Goal: Task Accomplishment & Management: Complete application form

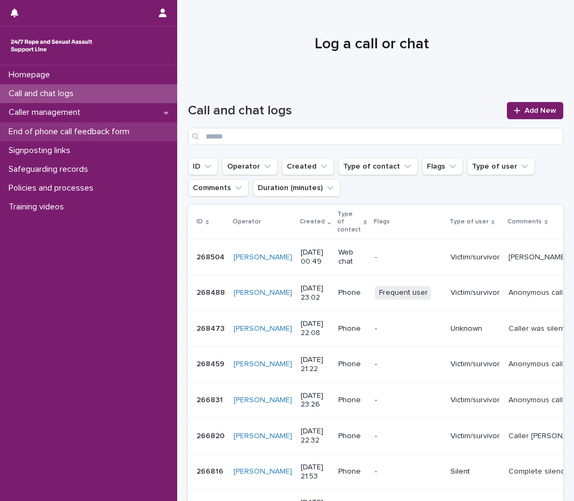
click at [91, 127] on p "End of phone call feedback form" at bounding box center [71, 132] width 134 height 10
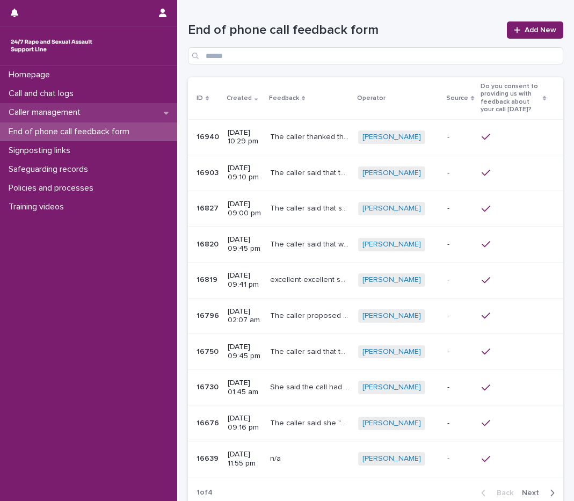
click at [93, 114] on div "Caller management" at bounding box center [88, 112] width 177 height 19
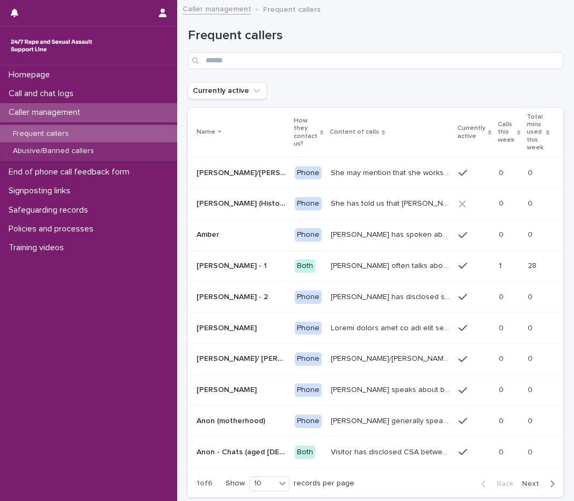
click at [498, 125] on p "Calls this week" at bounding box center [506, 132] width 17 height 27
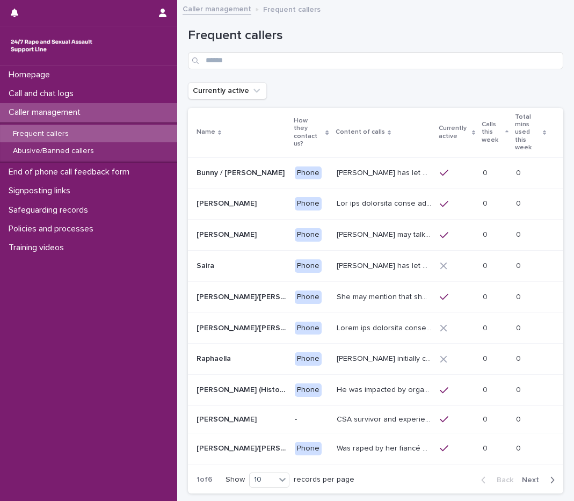
click at [488, 128] on p "Calls this week" at bounding box center [492, 132] width 20 height 27
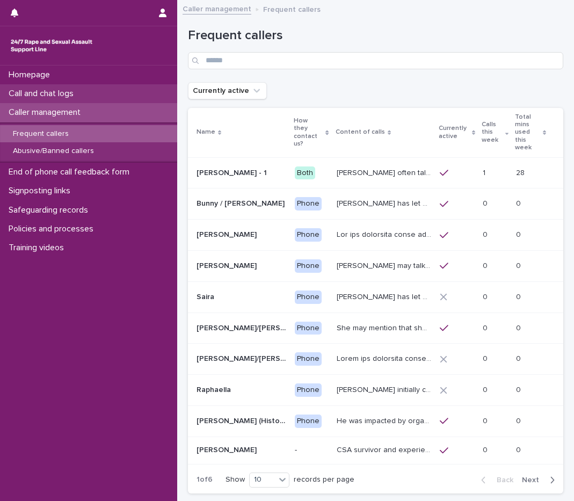
click at [102, 98] on div "Call and chat logs" at bounding box center [88, 93] width 177 height 19
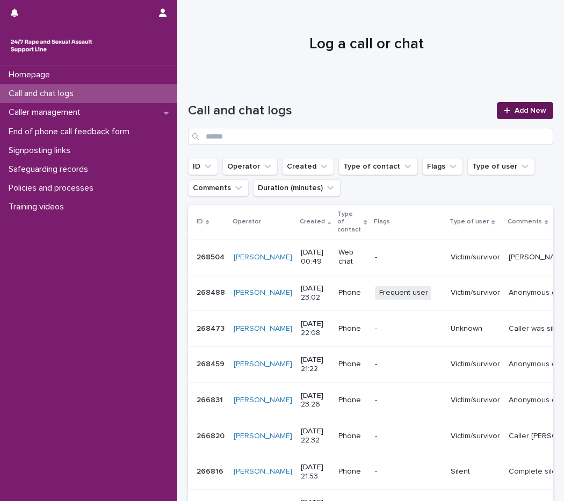
click at [515, 110] on span "Add New" at bounding box center [531, 111] width 32 height 8
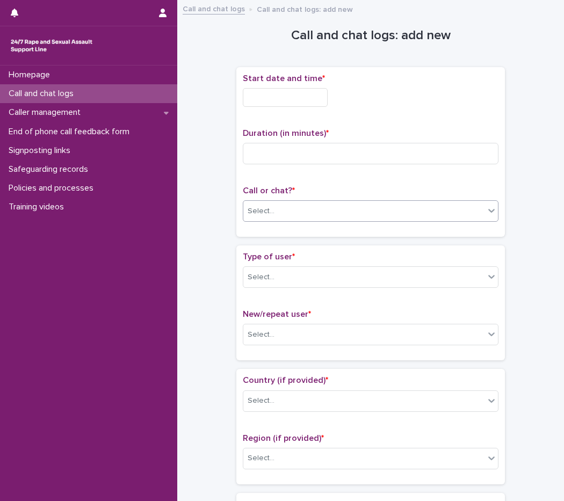
click at [274, 211] on div "Select..." at bounding box center [363, 212] width 241 height 18
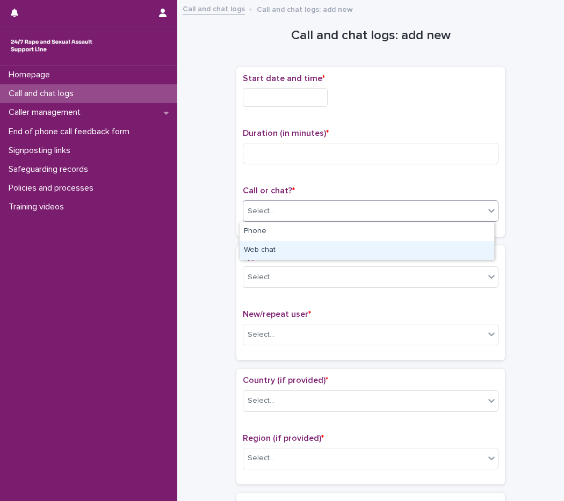
click at [280, 249] on div "Web chat" at bounding box center [367, 250] width 255 height 19
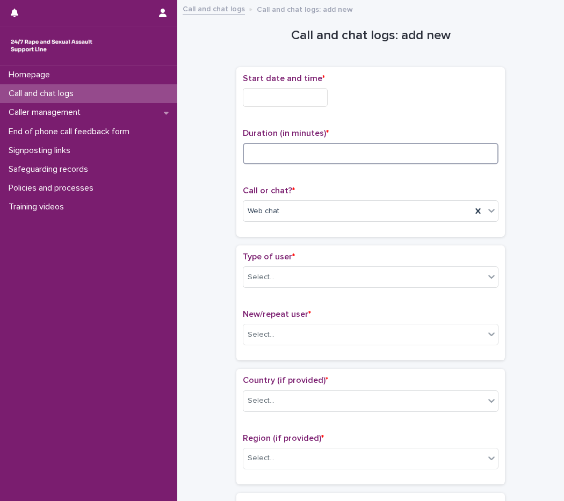
click at [301, 159] on input at bounding box center [371, 153] width 256 height 21
type input "**"
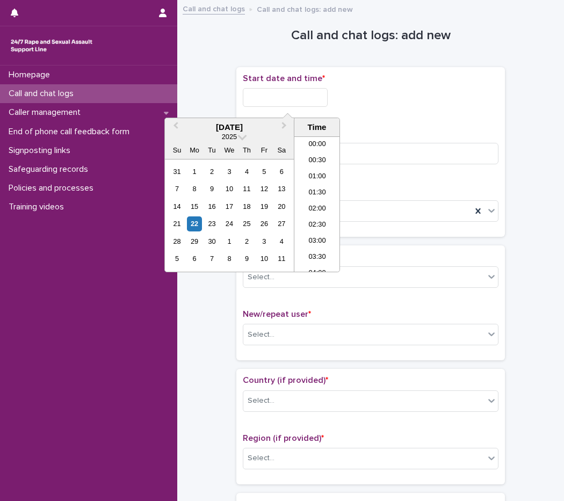
click at [306, 94] on input "text" at bounding box center [285, 97] width 85 height 19
click at [323, 181] on li "01:00" at bounding box center [317, 177] width 46 height 16
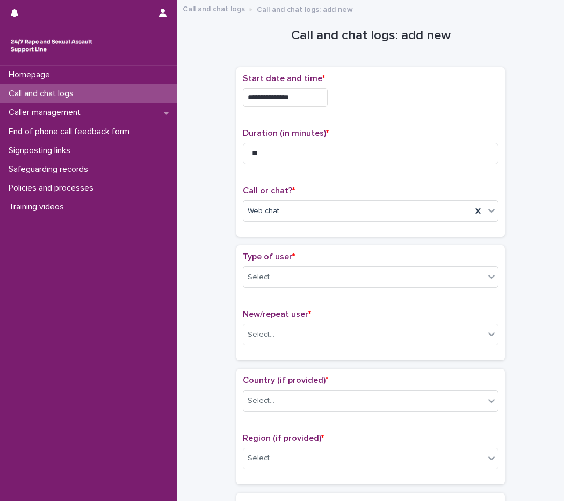
click at [304, 99] on input "**********" at bounding box center [285, 97] width 85 height 19
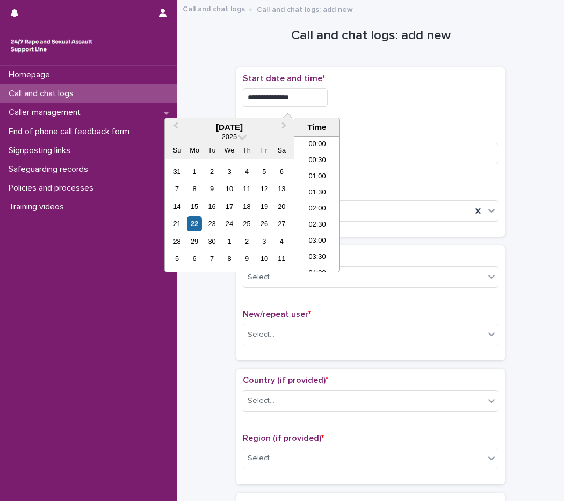
type input "**********"
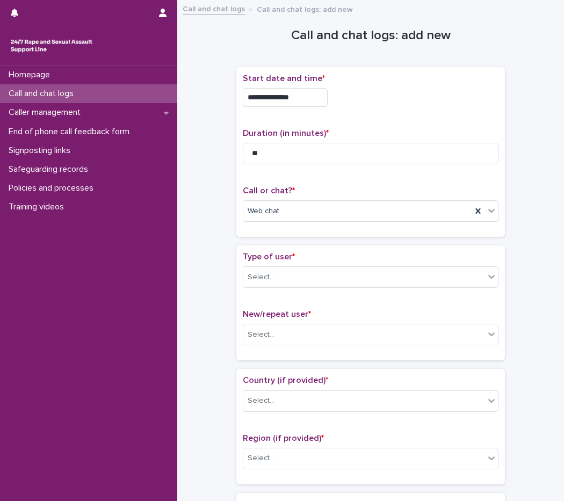
click at [432, 110] on div "**********" at bounding box center [371, 95] width 256 height 42
click at [286, 271] on div "Select..." at bounding box center [363, 278] width 241 height 18
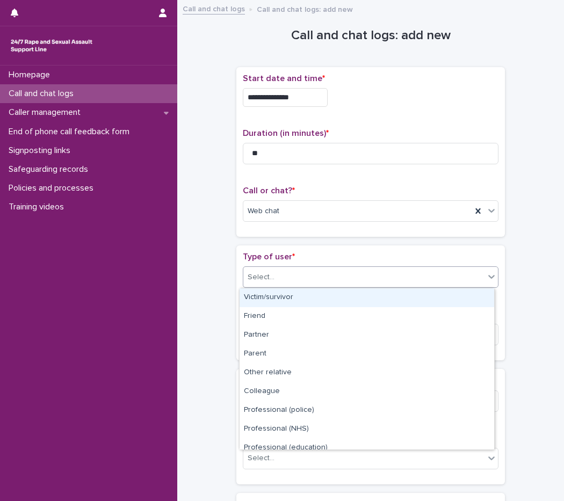
click at [284, 300] on div "Victim/survivor" at bounding box center [367, 298] width 255 height 19
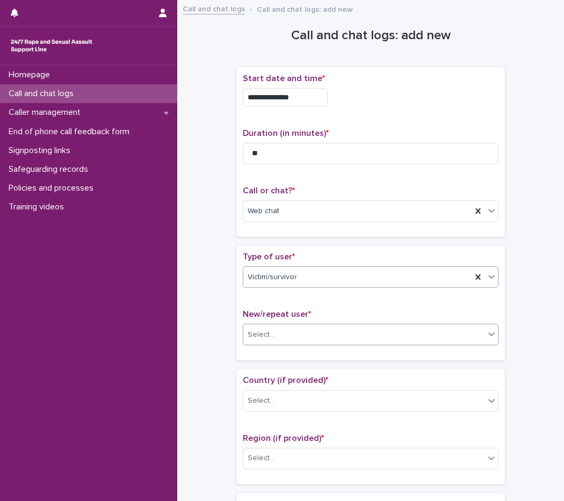
click at [280, 327] on div "Select..." at bounding box center [363, 335] width 241 height 18
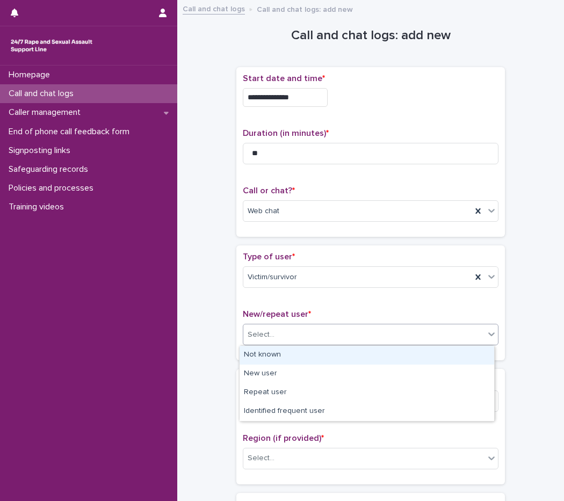
click at [290, 360] on div "Not known" at bounding box center [367, 355] width 255 height 19
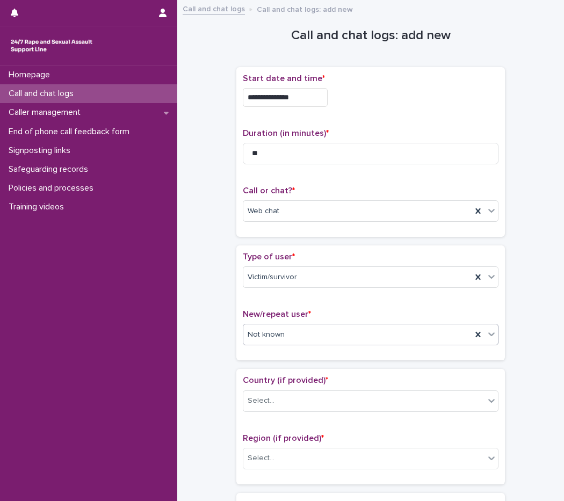
scroll to position [215, 0]
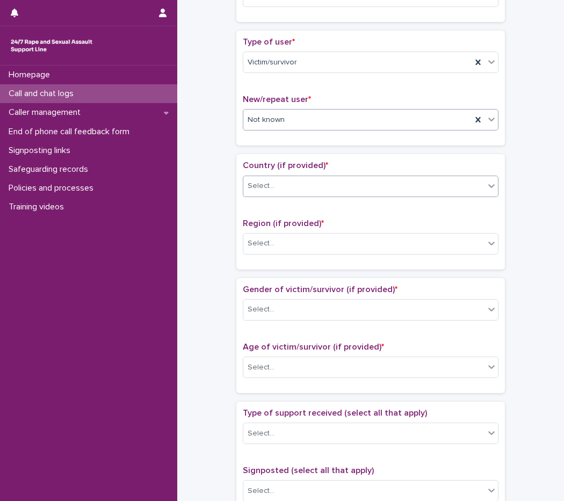
click at [274, 185] on div "Select..." at bounding box center [363, 186] width 241 height 18
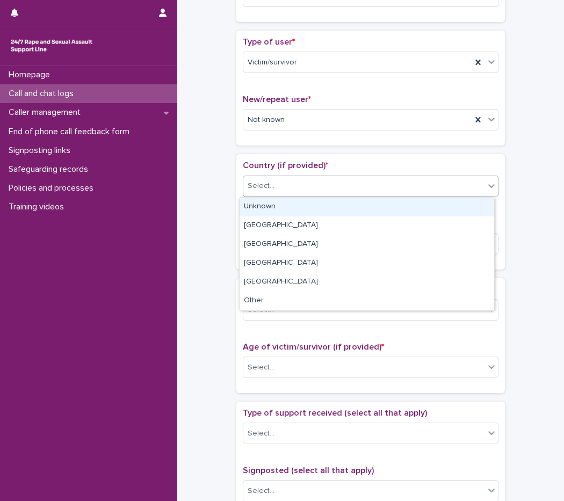
click at [277, 205] on div "Unknown" at bounding box center [367, 207] width 255 height 19
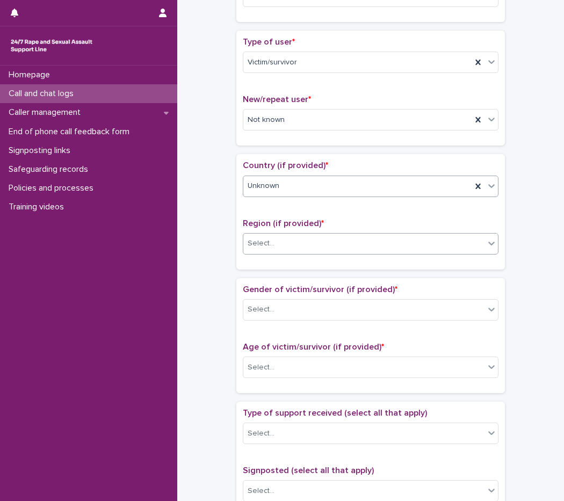
click at [266, 241] on div "Select..." at bounding box center [261, 243] width 27 height 11
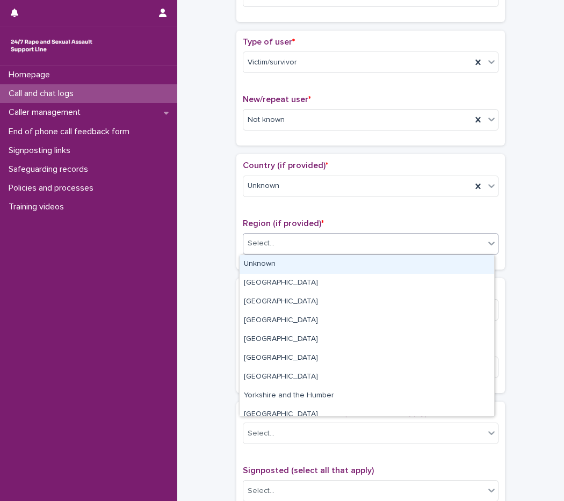
click at [270, 262] on div "Unknown" at bounding box center [367, 264] width 255 height 19
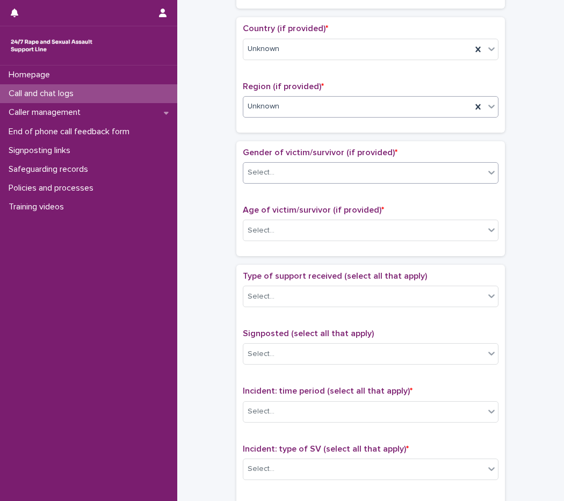
scroll to position [322, 0]
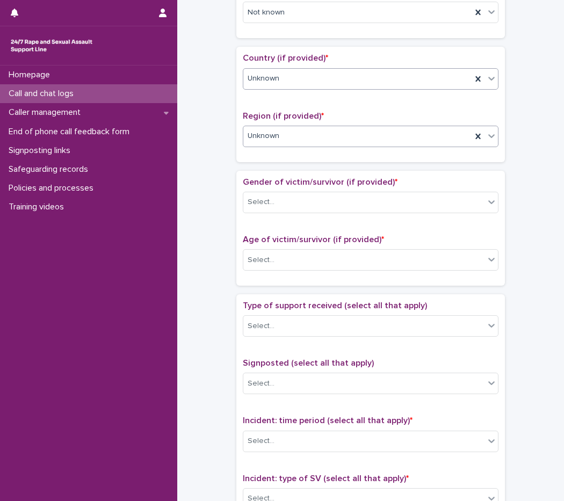
click at [314, 84] on div "Unknown" at bounding box center [357, 79] width 228 height 18
click at [218, 199] on div "**********" at bounding box center [370, 233] width 365 height 1099
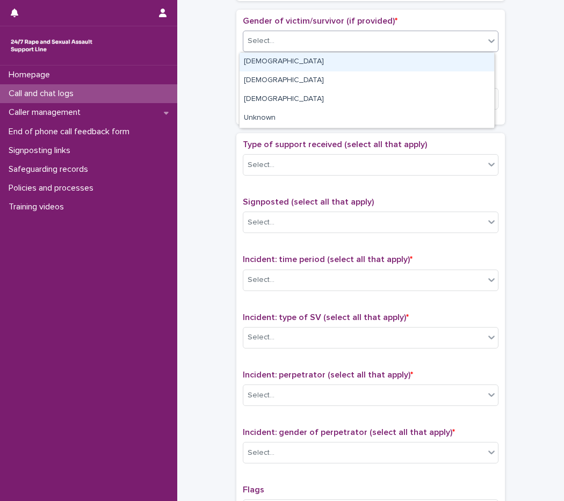
click at [263, 41] on div "Select..." at bounding box center [261, 40] width 27 height 11
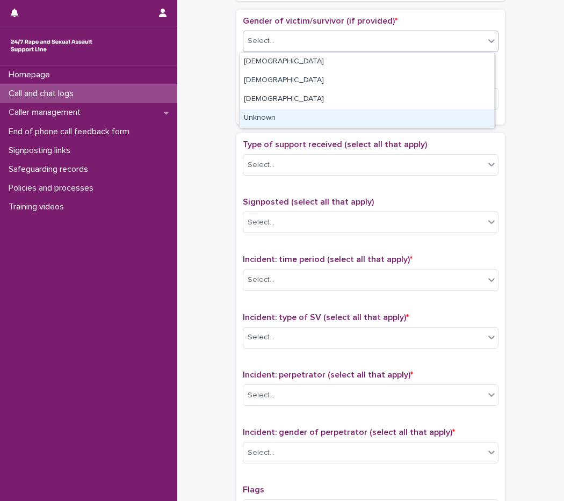
click at [265, 117] on div "Unknown" at bounding box center [367, 118] width 255 height 19
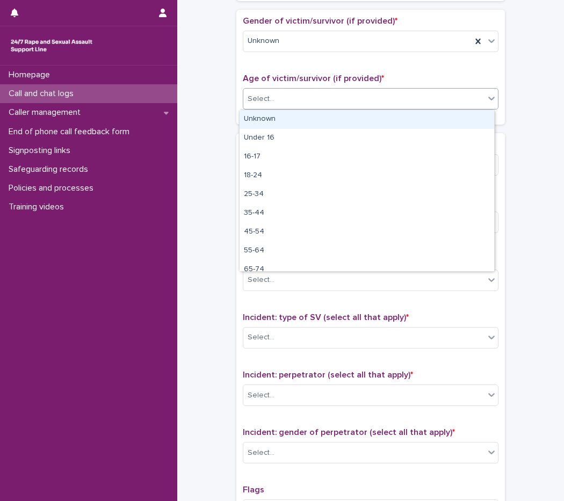
click at [265, 105] on div "Select..." at bounding box center [363, 99] width 241 height 18
click at [268, 115] on div "Unknown" at bounding box center [367, 119] width 255 height 19
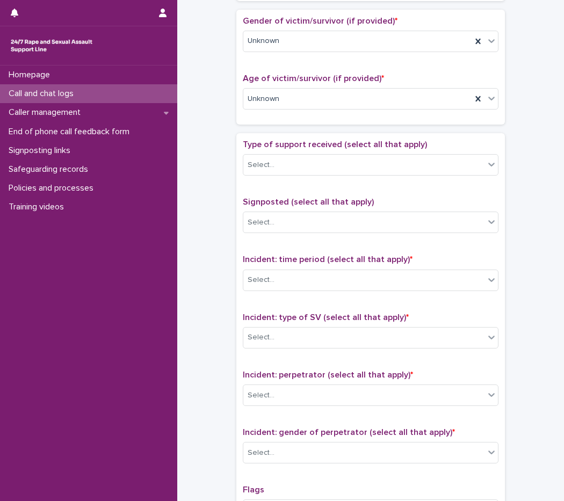
click at [551, 231] on div "**********" at bounding box center [370, 99] width 387 height 1152
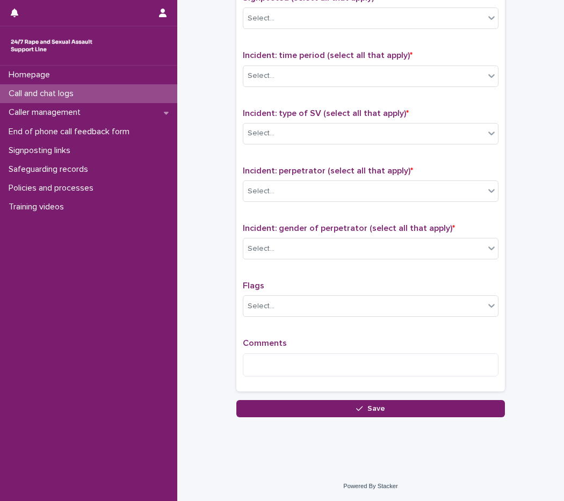
click at [336, 382] on div "Comments" at bounding box center [371, 361] width 256 height 46
click at [335, 376] on textarea at bounding box center [371, 365] width 256 height 23
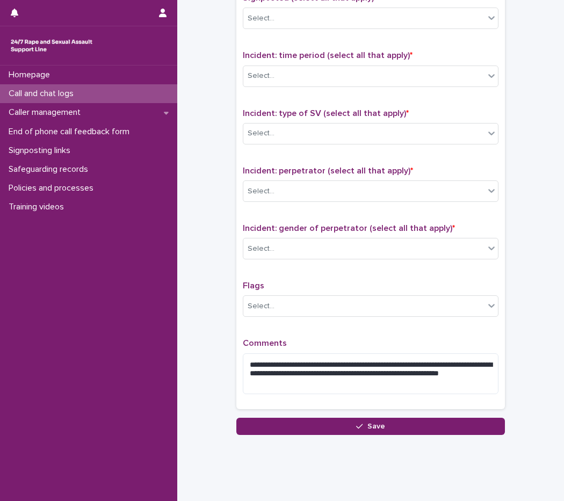
click at [380, 343] on p "Comments" at bounding box center [371, 343] width 256 height 10
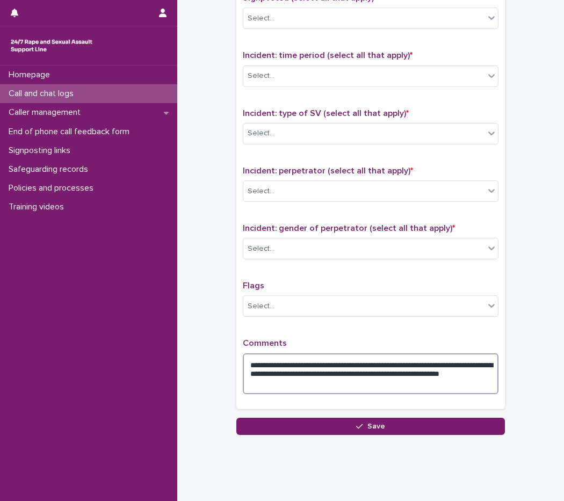
drag, startPoint x: 372, startPoint y: 374, endPoint x: 349, endPoint y: 372, distance: 23.2
click at [349, 372] on textarea "**********" at bounding box center [371, 374] width 256 height 41
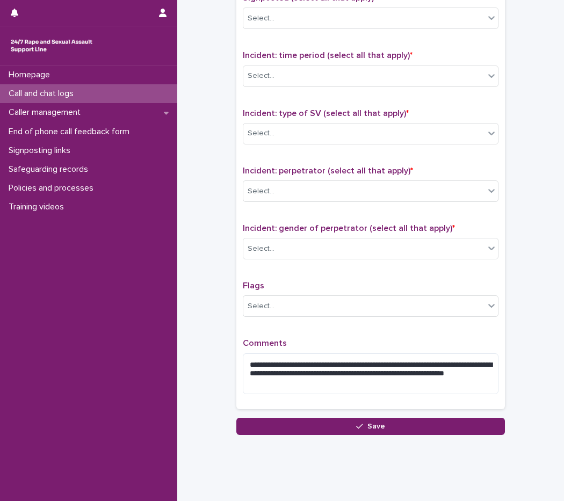
click at [398, 344] on p "Comments" at bounding box center [371, 343] width 256 height 10
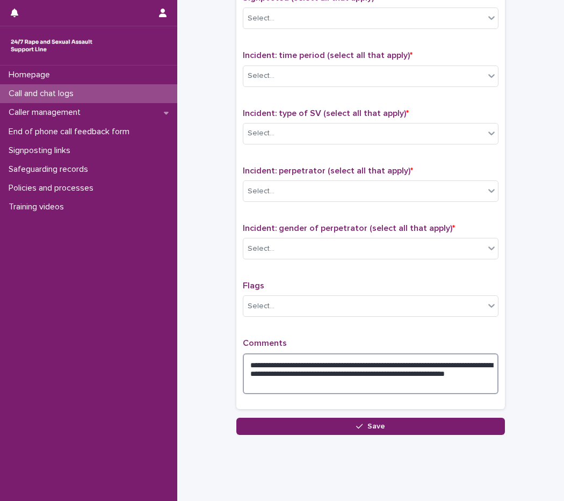
drag, startPoint x: 415, startPoint y: 387, endPoint x: 415, endPoint y: 371, distance: 16.1
click at [415, 371] on textarea "**********" at bounding box center [371, 374] width 256 height 41
click at [416, 381] on textarea "**********" at bounding box center [371, 374] width 256 height 41
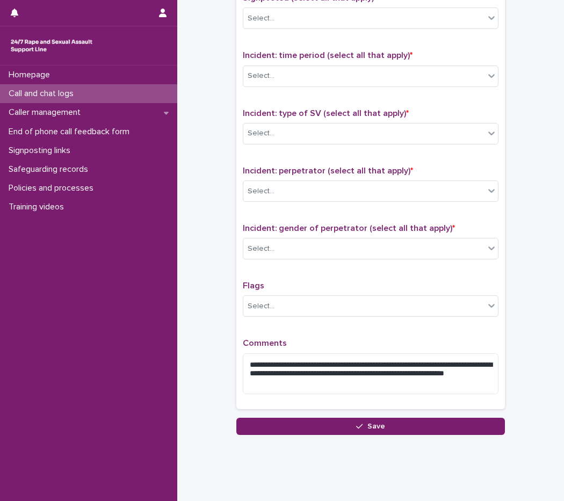
click at [352, 332] on div "**********" at bounding box center [371, 169] width 256 height 467
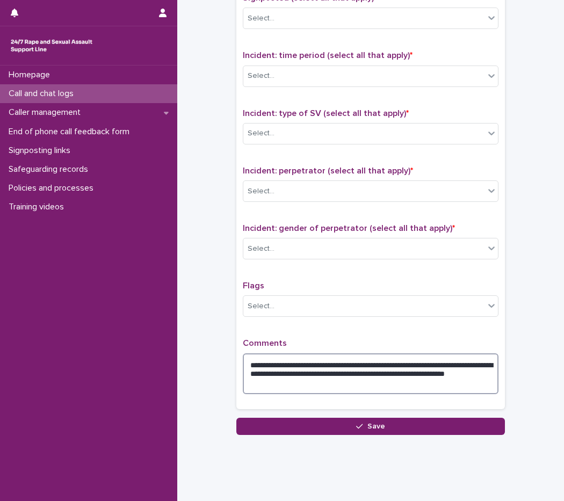
click at [360, 386] on textarea "**********" at bounding box center [371, 374] width 256 height 41
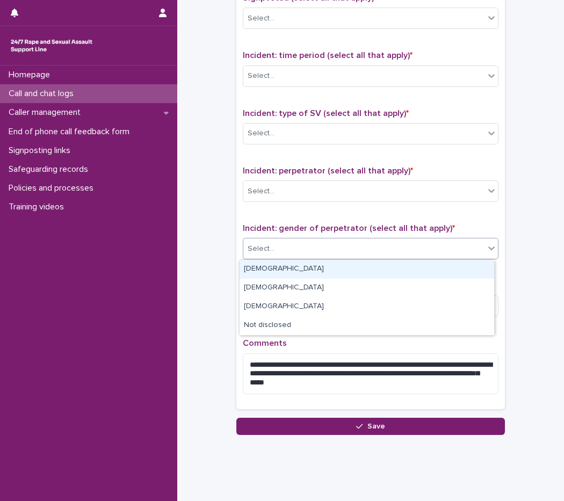
click at [304, 255] on div "Select..." at bounding box center [363, 249] width 241 height 18
click at [273, 271] on div "[DEMOGRAPHIC_DATA]" at bounding box center [367, 269] width 255 height 19
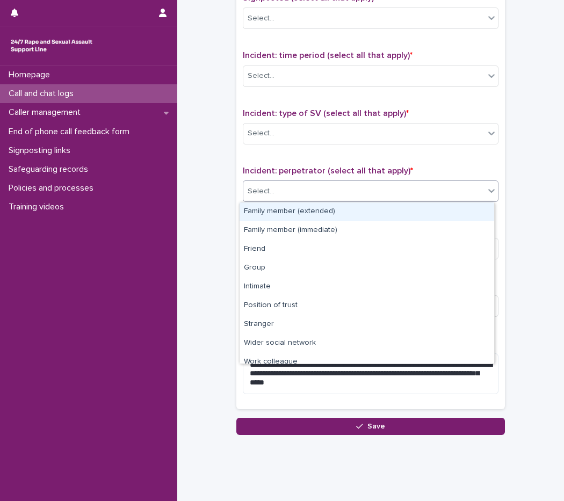
click at [277, 186] on div "Select..." at bounding box center [363, 192] width 241 height 18
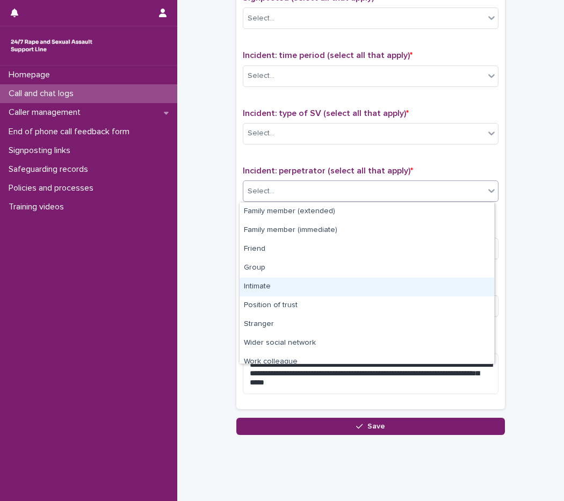
click at [276, 282] on div "Intimate" at bounding box center [367, 287] width 255 height 19
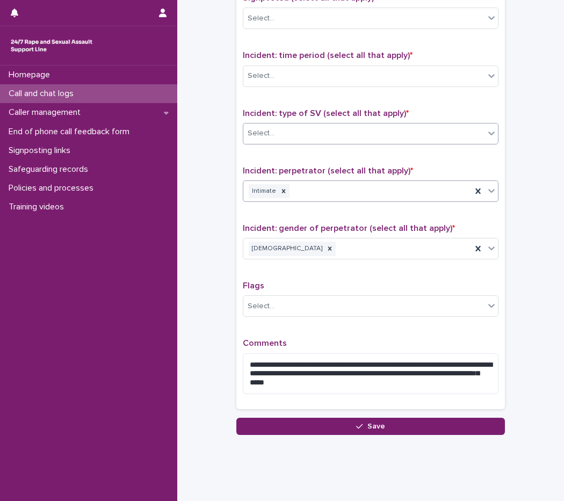
click at [282, 138] on div "Select..." at bounding box center [363, 134] width 241 height 18
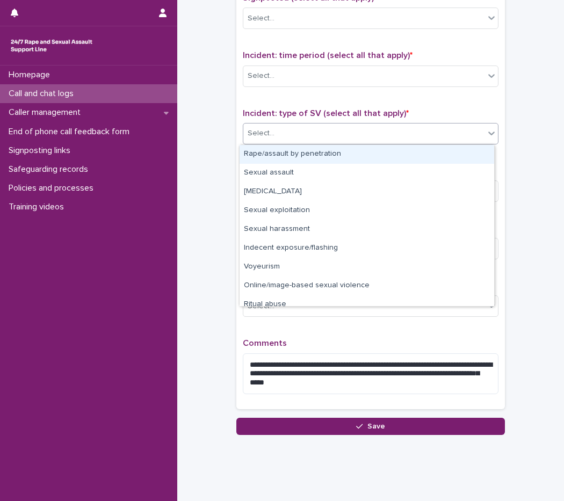
click at [290, 157] on div "Rape/assault by penetration" at bounding box center [367, 154] width 255 height 19
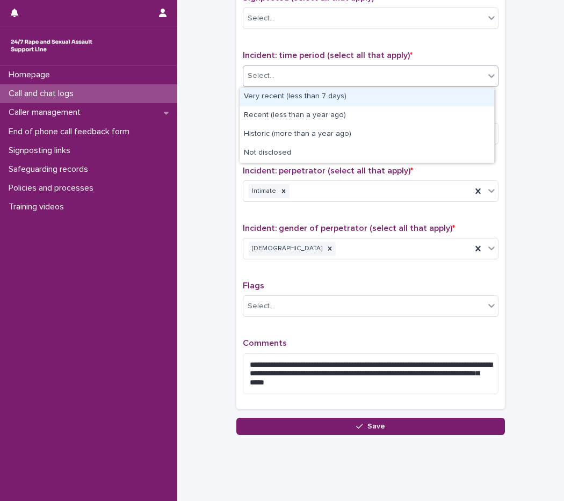
click at [283, 76] on div "Select..." at bounding box center [363, 76] width 241 height 18
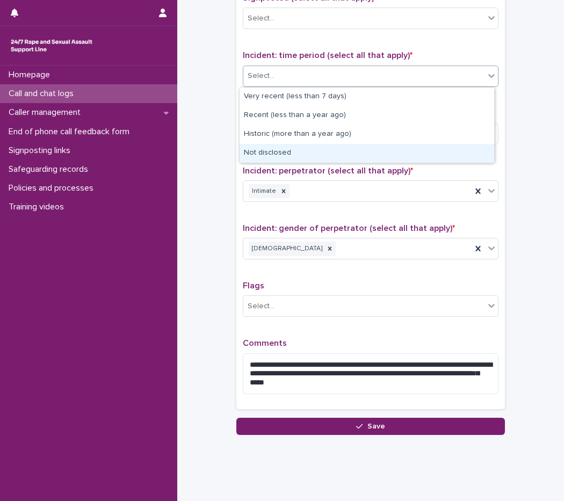
click at [287, 148] on div "Not disclosed" at bounding box center [367, 153] width 255 height 19
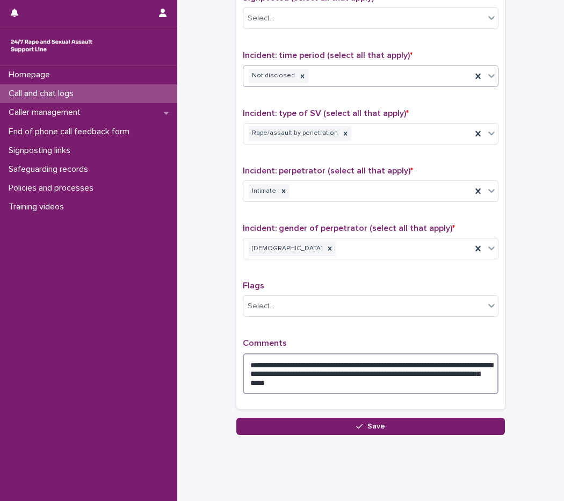
click at [450, 365] on textarea "**********" at bounding box center [371, 374] width 256 height 41
type textarea "**********"
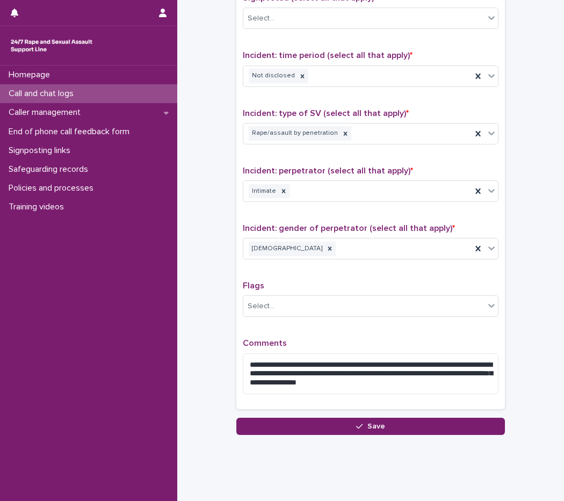
click at [320, 268] on div "Incident: gender of perpetrator (select all that apply) * [DEMOGRAPHIC_DATA]" at bounding box center [371, 245] width 256 height 45
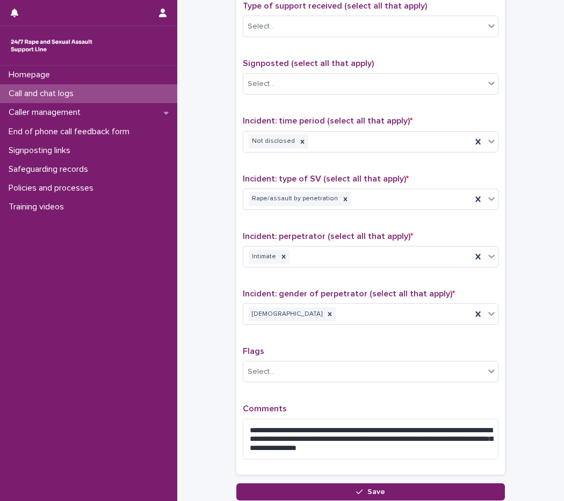
scroll to position [473, 0]
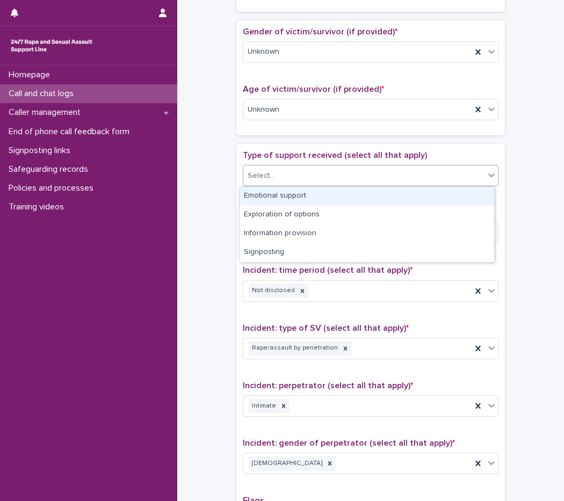
click at [316, 167] on div "Select..." at bounding box center [363, 176] width 241 height 18
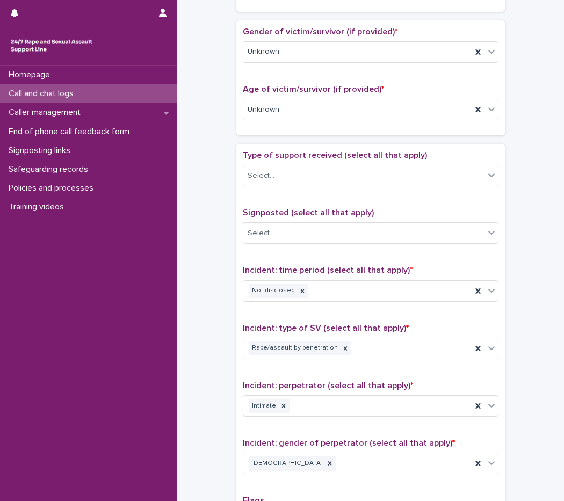
click at [216, 216] on div "**********" at bounding box center [370, 92] width 365 height 1116
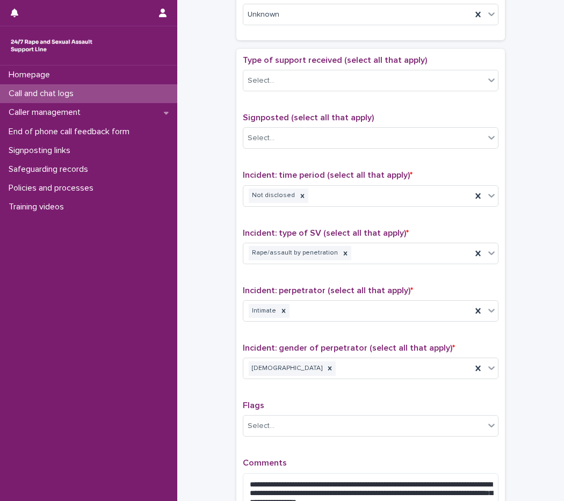
scroll to position [705, 0]
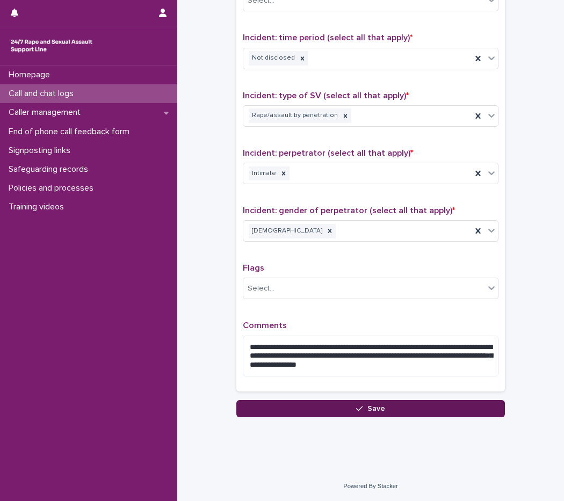
click at [374, 412] on span "Save" at bounding box center [376, 409] width 18 height 8
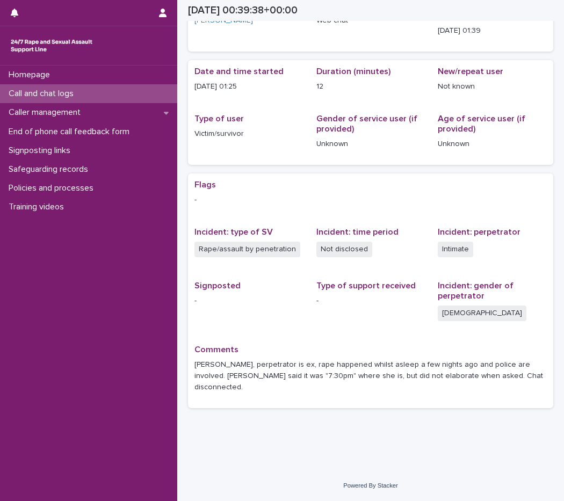
scroll to position [59, 0]
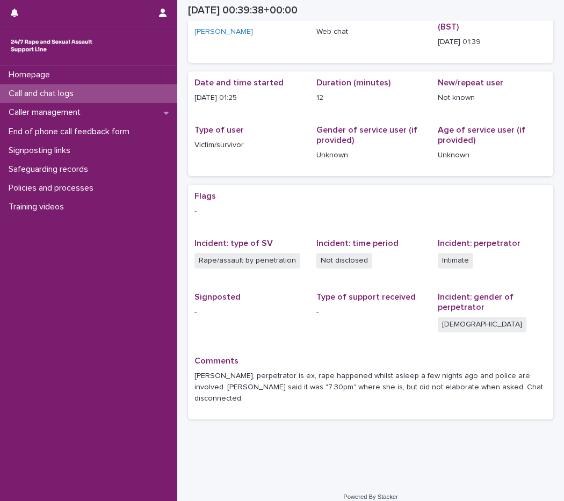
click at [98, 94] on div "Call and chat logs" at bounding box center [88, 93] width 177 height 19
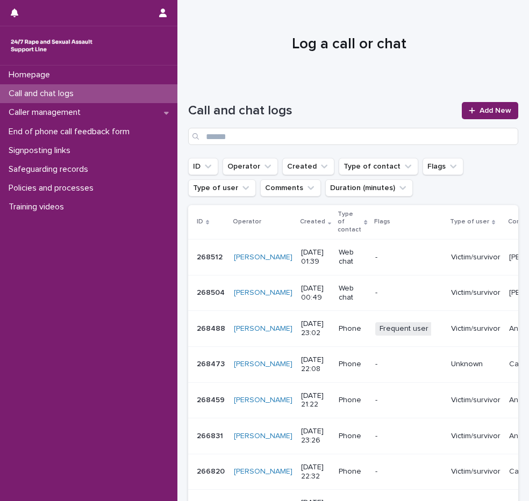
click at [273, 52] on h1 "Log a call or chat" at bounding box center [349, 44] width 322 height 18
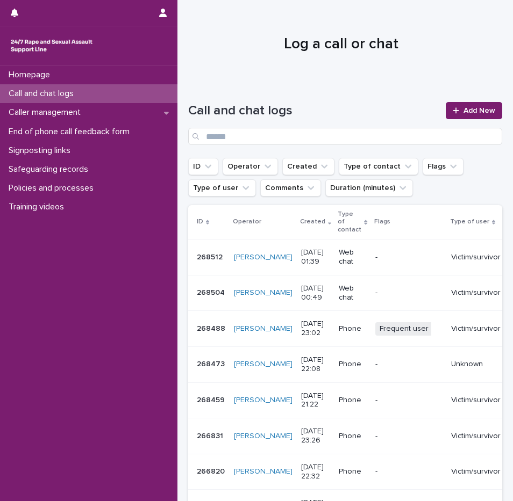
click at [307, 86] on div "Call and chat logs Add New" at bounding box center [345, 119] width 314 height 77
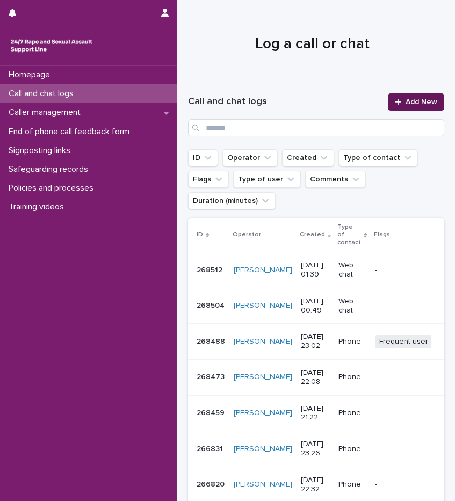
click at [413, 105] on span "Add New" at bounding box center [422, 102] width 32 height 8
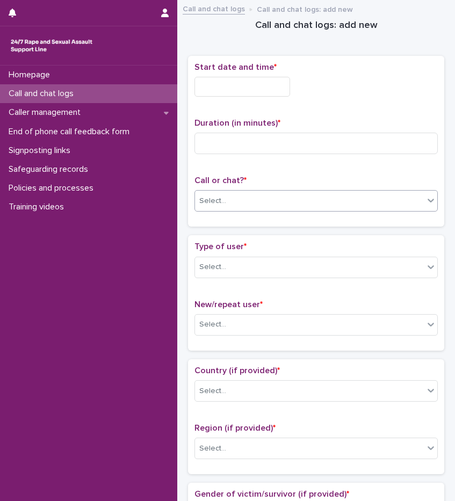
click at [257, 203] on div "Select..." at bounding box center [309, 201] width 229 height 18
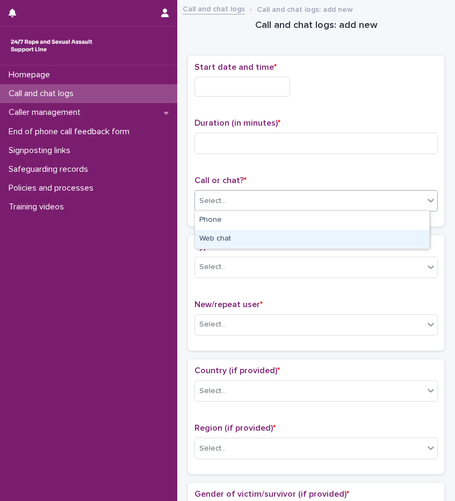
click at [259, 234] on div "Web chat" at bounding box center [312, 239] width 234 height 19
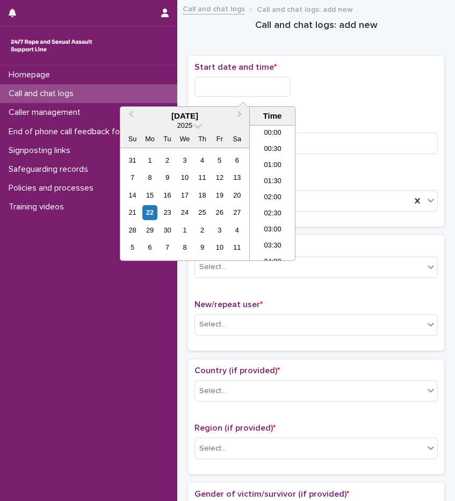
click at [255, 80] on input "text" at bounding box center [242, 87] width 96 height 20
click at [278, 192] on li "02:00" at bounding box center [273, 193] width 46 height 16
type input "**********"
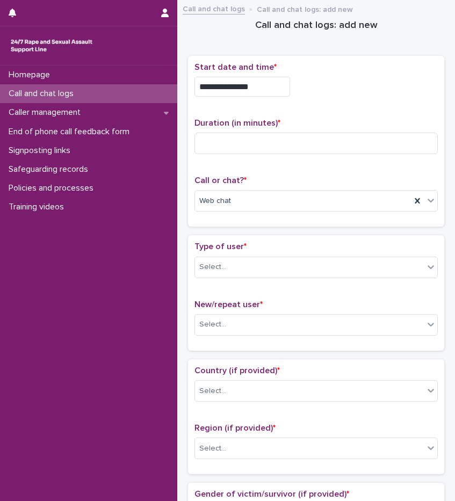
click at [270, 128] on div "Duration (in minutes) *" at bounding box center [315, 140] width 243 height 45
click at [256, 144] on input at bounding box center [315, 143] width 243 height 21
type input "**"
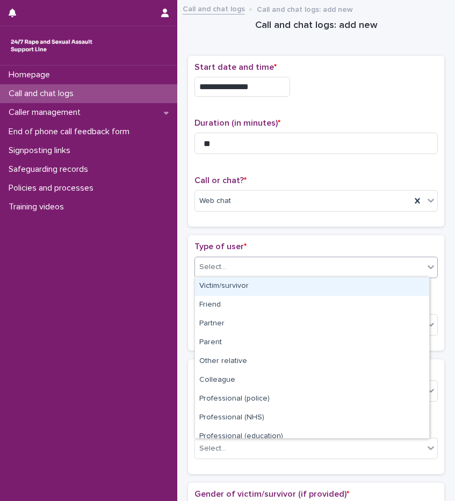
click at [244, 270] on div "Select..." at bounding box center [309, 267] width 229 height 18
click at [253, 290] on div "Victim/survivor" at bounding box center [312, 286] width 234 height 19
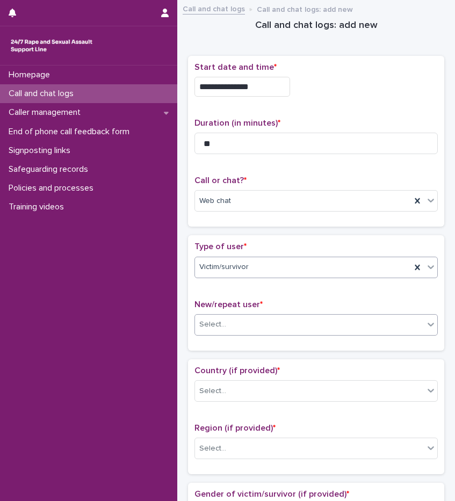
click at [241, 330] on div "Select..." at bounding box center [309, 325] width 229 height 18
click at [243, 321] on div "Select..." at bounding box center [309, 325] width 229 height 18
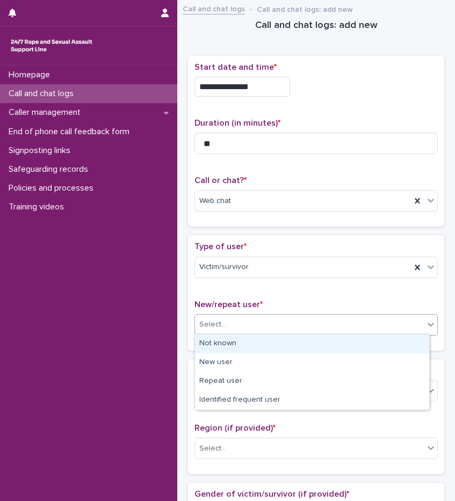
click at [238, 325] on div "Select..." at bounding box center [309, 325] width 229 height 18
click at [237, 344] on div "Not known" at bounding box center [312, 344] width 234 height 19
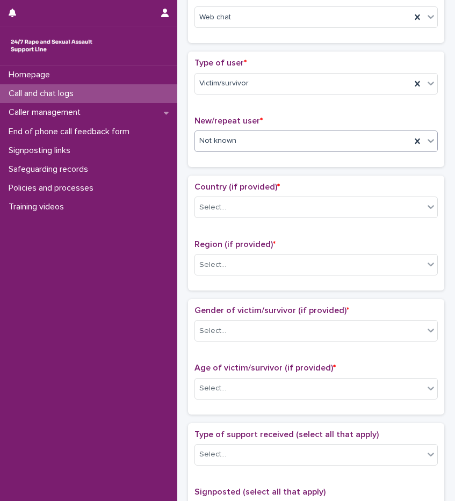
scroll to position [215, 0]
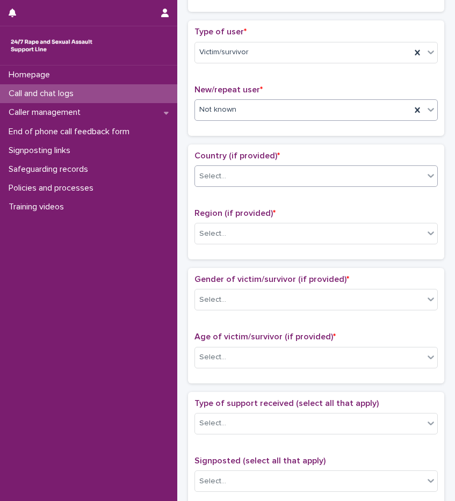
click at [237, 185] on div "Select..." at bounding box center [315, 175] width 243 height 21
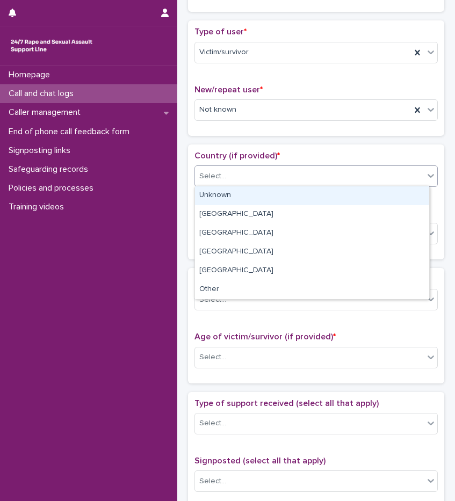
click at [236, 196] on div "Unknown" at bounding box center [312, 195] width 234 height 19
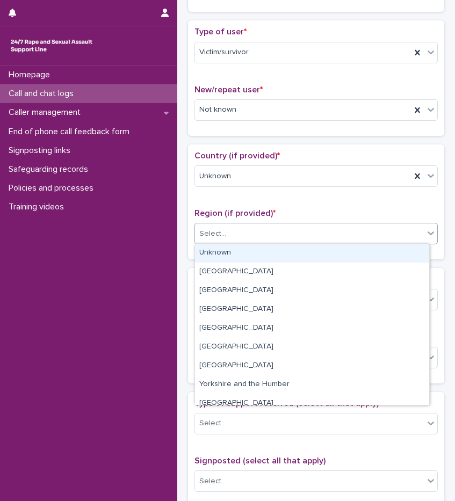
click at [231, 230] on div "Select..." at bounding box center [309, 234] width 229 height 18
click at [233, 248] on div "Unknown" at bounding box center [312, 253] width 234 height 19
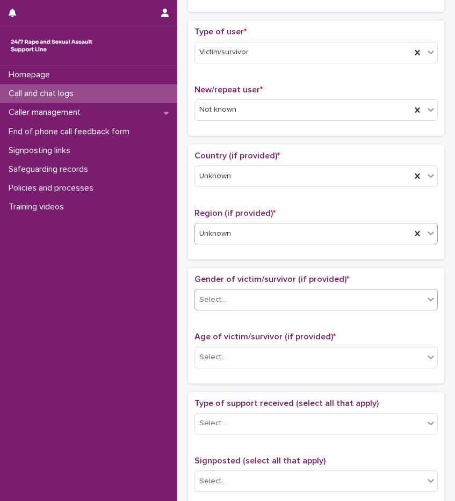
click at [225, 304] on div "Select..." at bounding box center [309, 300] width 229 height 18
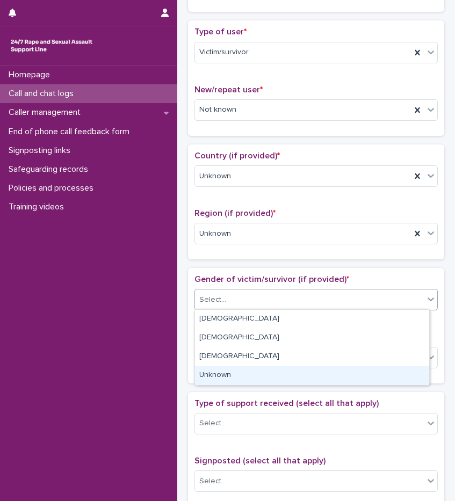
click at [226, 376] on div "Unknown" at bounding box center [312, 375] width 234 height 19
click at [226, 376] on div "Age of victim/survivor (if provided) * Select..." at bounding box center [315, 354] width 243 height 45
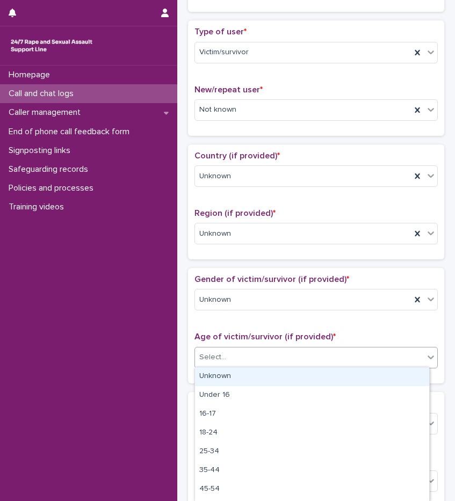
drag, startPoint x: 226, startPoint y: 376, endPoint x: 228, endPoint y: 358, distance: 17.9
click at [228, 358] on div "Select..." at bounding box center [309, 358] width 229 height 18
click at [227, 375] on div "Unknown" at bounding box center [312, 376] width 234 height 19
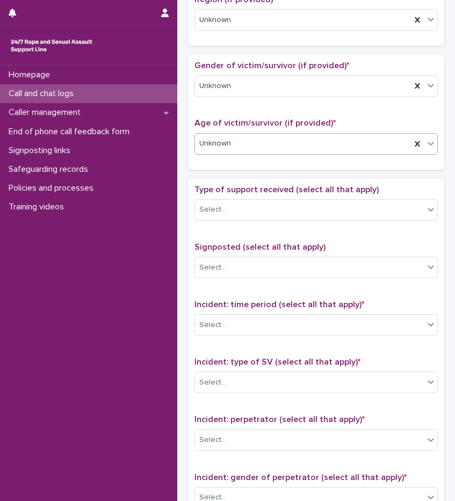
scroll to position [430, 0]
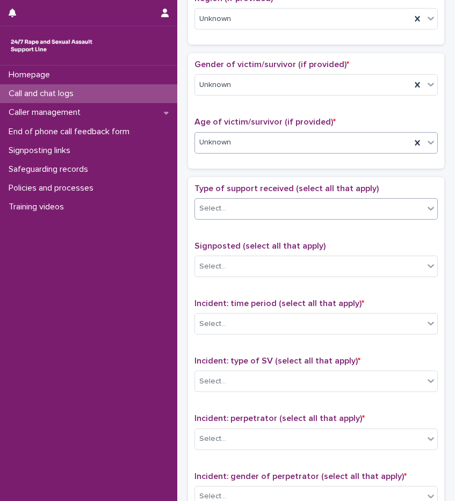
click at [254, 207] on div "Select..." at bounding box center [309, 209] width 229 height 18
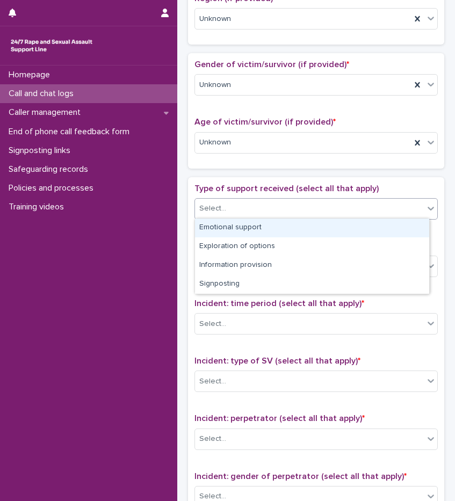
click at [250, 229] on div "Emotional support" at bounding box center [312, 228] width 234 height 19
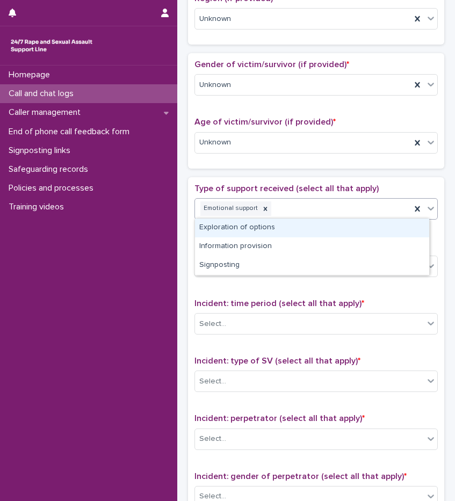
click at [305, 210] on div "Emotional support" at bounding box center [303, 208] width 216 height 19
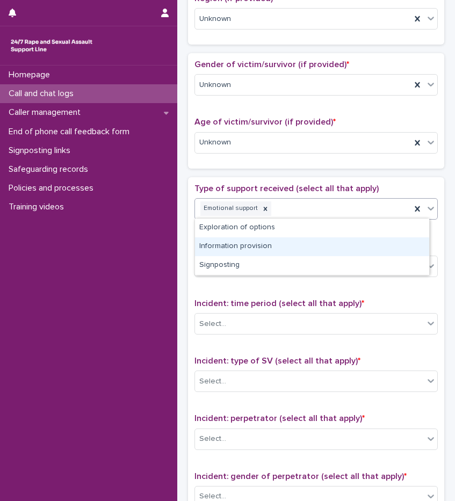
click at [264, 249] on div "Information provision" at bounding box center [312, 246] width 234 height 19
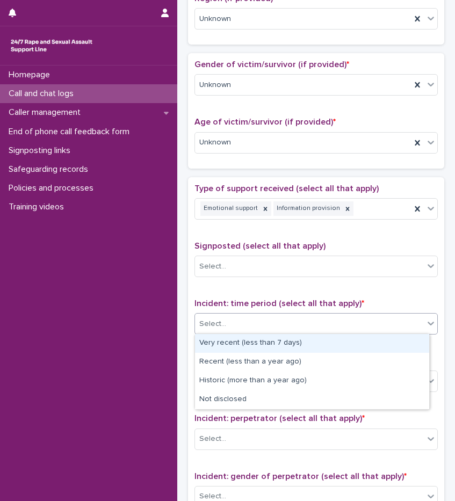
click at [254, 326] on div "Select..." at bounding box center [309, 324] width 229 height 18
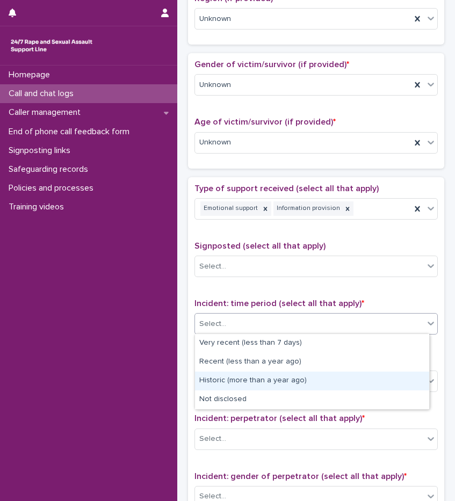
click at [247, 385] on div "Historic (more than a year ago)" at bounding box center [312, 381] width 234 height 19
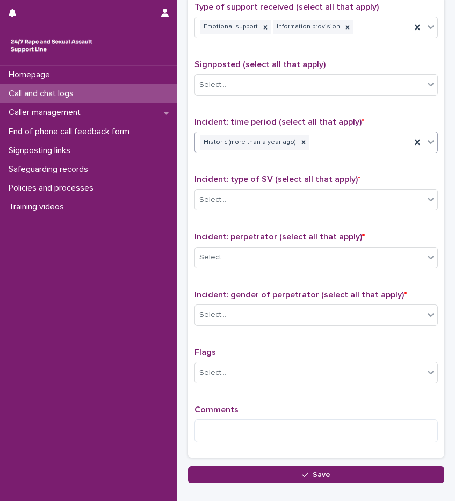
scroll to position [645, 0]
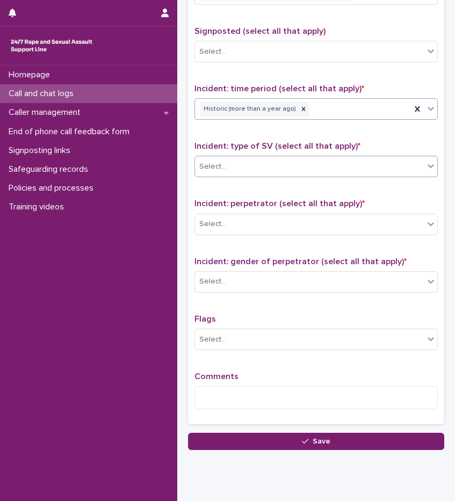
click at [235, 169] on div "Select..." at bounding box center [309, 167] width 229 height 18
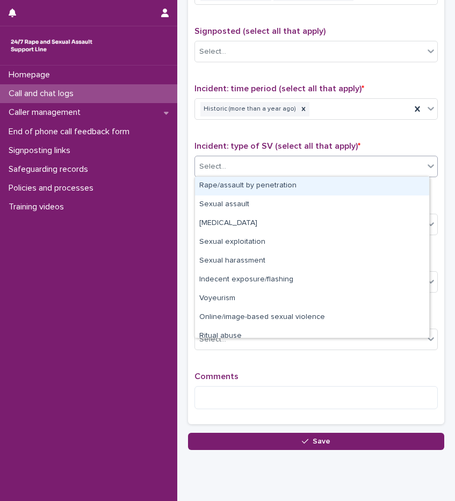
click at [228, 185] on div "Rape/assault by penetration" at bounding box center [312, 186] width 234 height 19
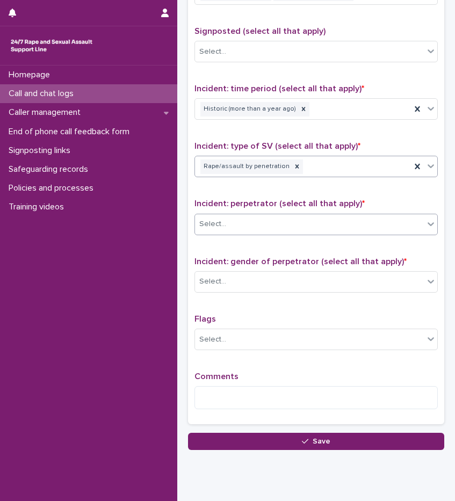
click at [223, 222] on div "Select..." at bounding box center [212, 224] width 27 height 11
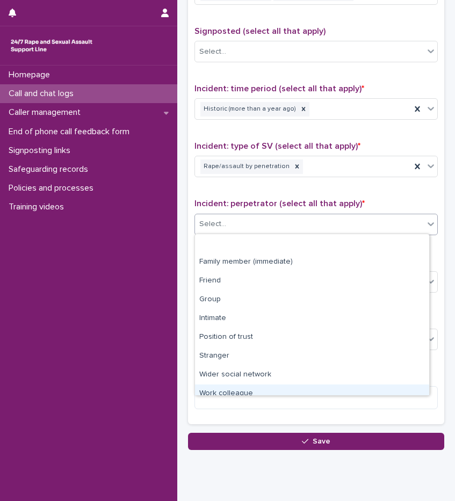
scroll to position [46, 0]
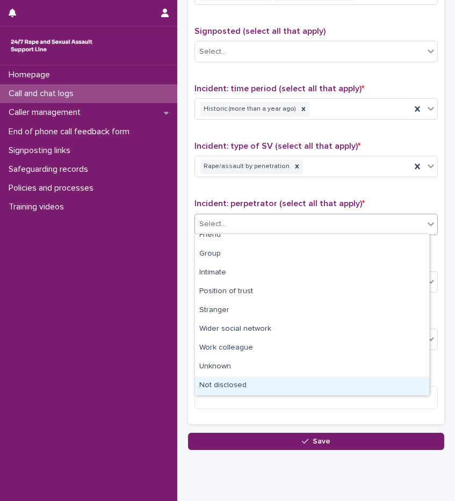
click at [257, 381] on div "Not disclosed" at bounding box center [312, 386] width 234 height 19
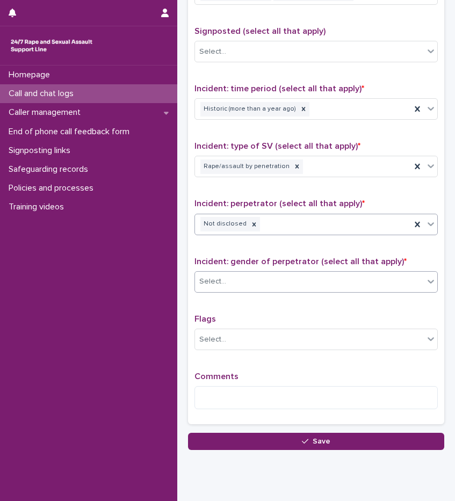
click at [233, 285] on div "Select..." at bounding box center [309, 282] width 229 height 18
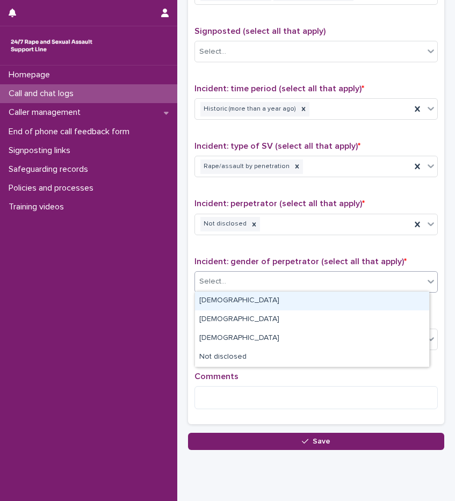
click at [233, 302] on div "[DEMOGRAPHIC_DATA]" at bounding box center [312, 301] width 234 height 19
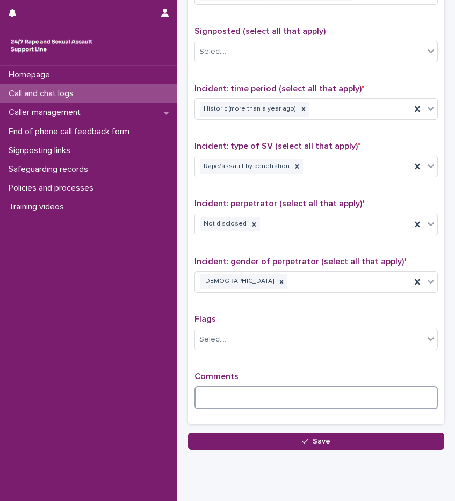
click at [224, 394] on textarea at bounding box center [315, 397] width 243 height 23
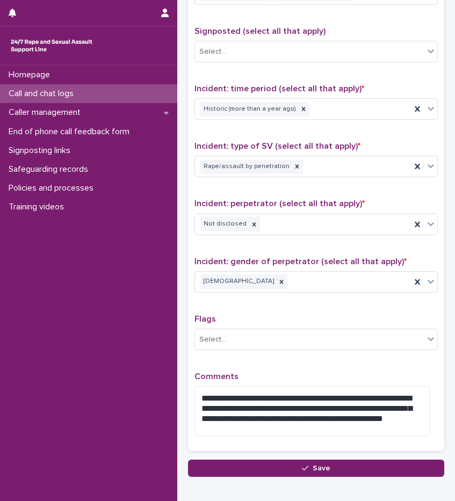
click at [271, 358] on div "**********" at bounding box center [315, 207] width 243 height 477
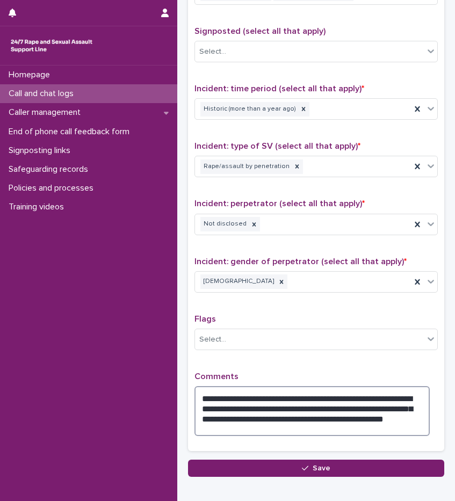
click at [355, 405] on textarea "**********" at bounding box center [311, 411] width 235 height 50
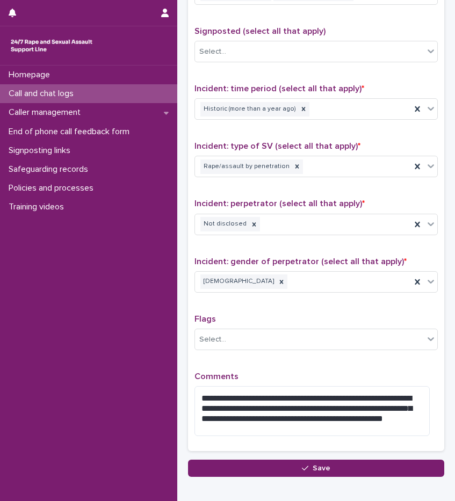
click at [372, 373] on p "Comments" at bounding box center [315, 377] width 243 height 10
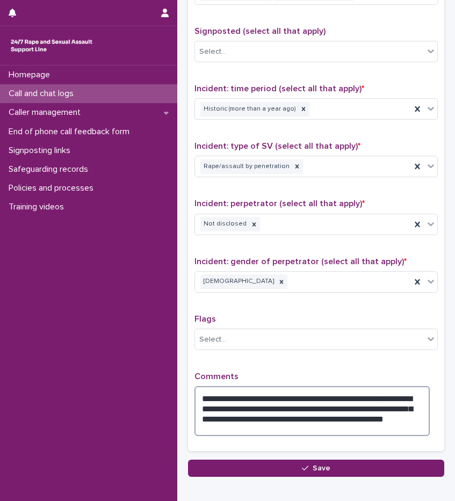
click at [305, 394] on textarea "**********" at bounding box center [311, 411] width 235 height 50
click at [307, 416] on textarea "**********" at bounding box center [311, 411] width 235 height 50
type textarea "**********"
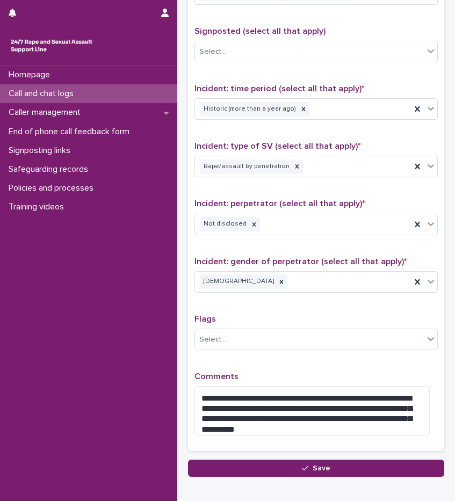
click at [350, 367] on div "**********" at bounding box center [315, 207] width 243 height 477
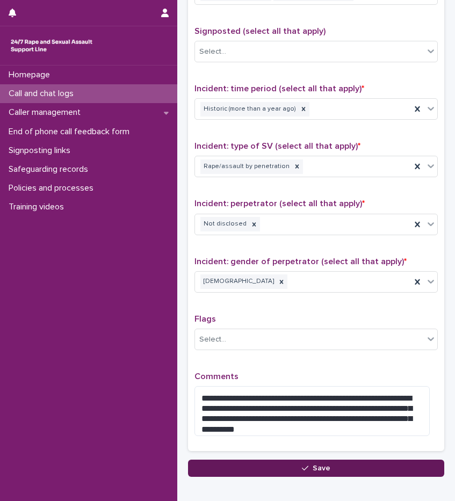
click at [356, 464] on button "Save" at bounding box center [316, 468] width 256 height 17
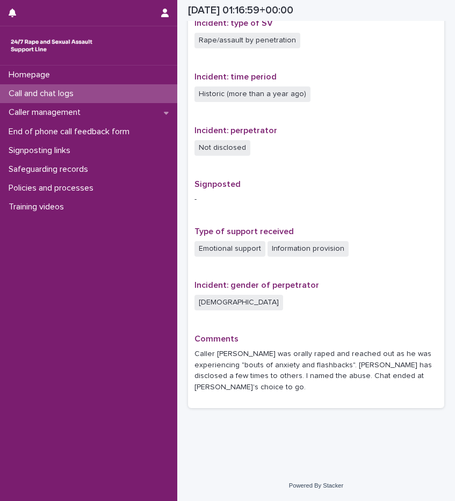
scroll to position [543, 0]
click at [63, 91] on p "Call and chat logs" at bounding box center [43, 94] width 78 height 10
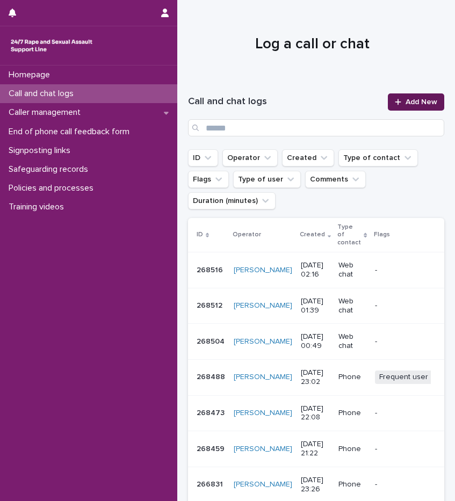
click at [411, 106] on link "Add New" at bounding box center [416, 101] width 56 height 17
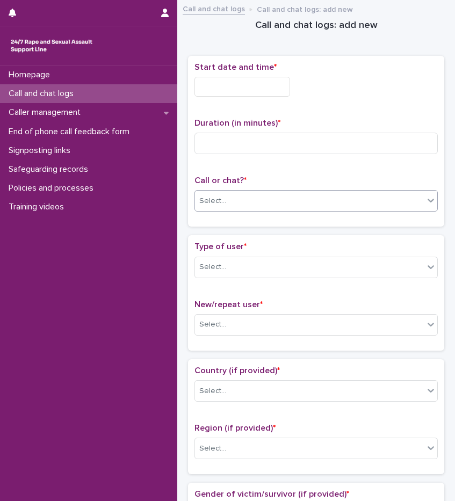
click at [253, 199] on div "Select..." at bounding box center [309, 201] width 229 height 18
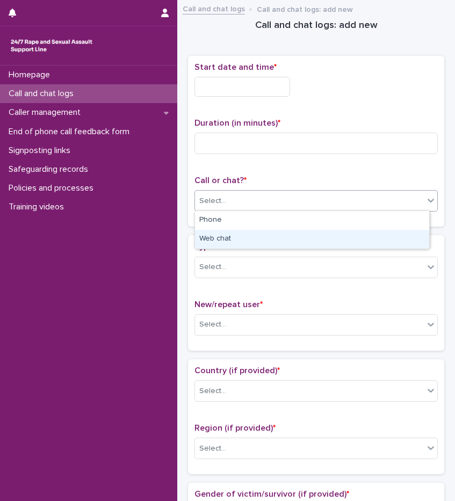
click at [239, 237] on div "Web chat" at bounding box center [312, 239] width 234 height 19
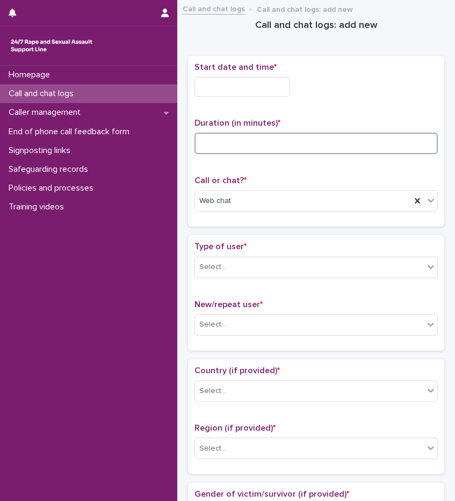
click at [225, 149] on input at bounding box center [315, 143] width 243 height 21
type input "*"
click at [257, 87] on input "text" at bounding box center [242, 87] width 96 height 20
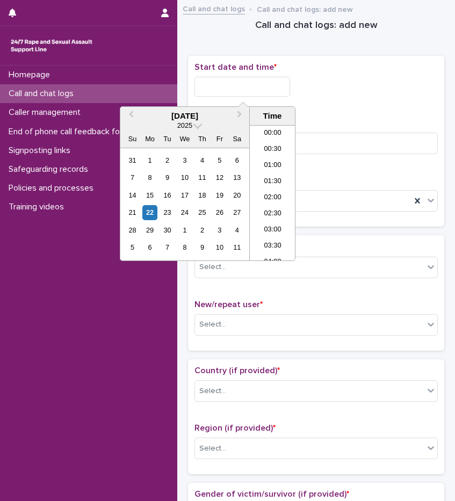
scroll to position [5, 0]
click at [263, 194] on li "02:00" at bounding box center [273, 193] width 46 height 16
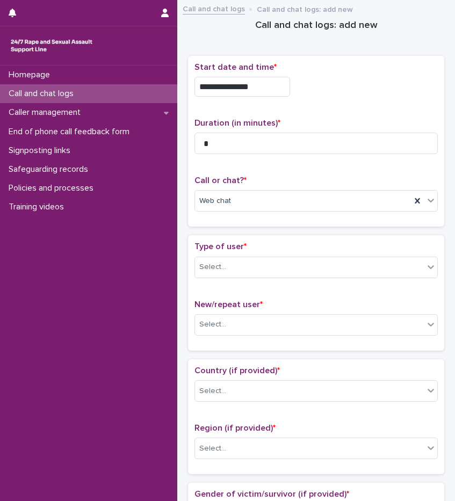
click at [266, 88] on input "**********" at bounding box center [242, 87] width 96 height 20
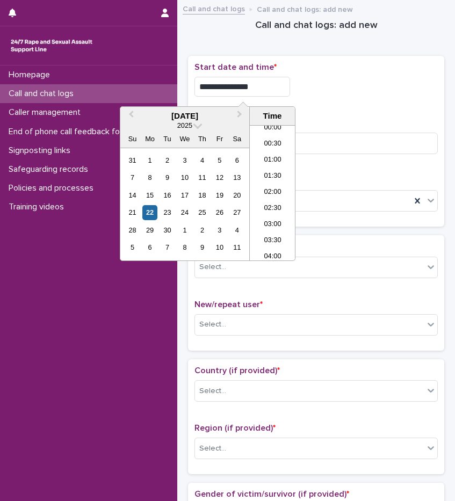
type input "**********"
click at [411, 120] on p "Duration (in minutes) *" at bounding box center [315, 123] width 243 height 10
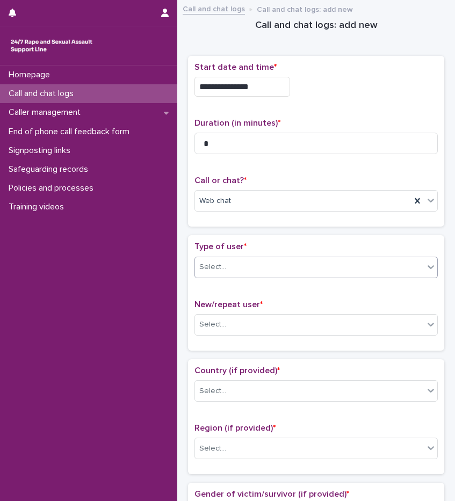
click at [290, 268] on div "Select..." at bounding box center [309, 267] width 229 height 18
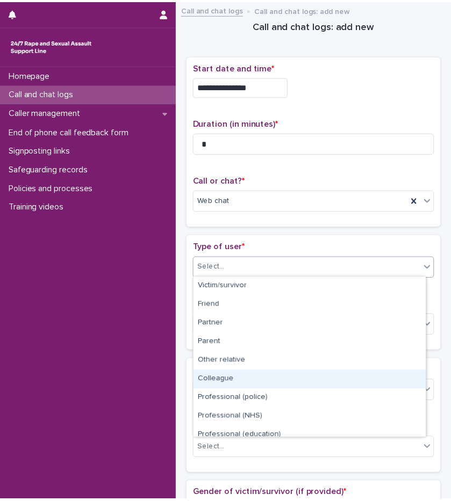
scroll to position [121, 0]
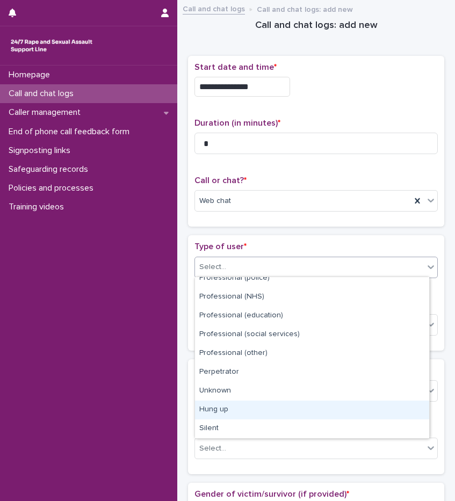
click at [229, 409] on div "Hung up" at bounding box center [312, 410] width 234 height 19
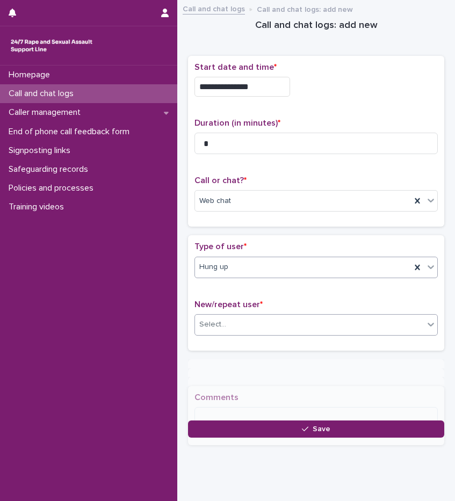
click at [232, 324] on div "Select..." at bounding box center [309, 325] width 229 height 18
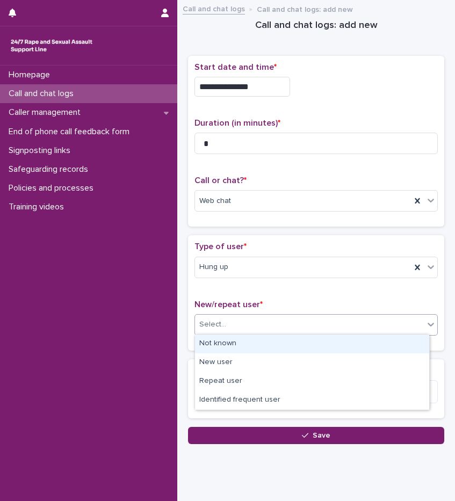
click at [242, 343] on div "Not known" at bounding box center [312, 344] width 234 height 19
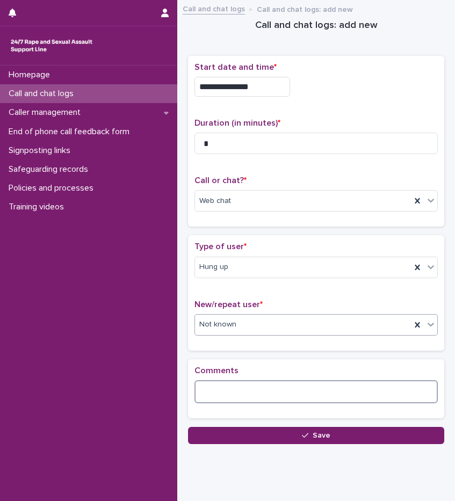
click at [233, 392] on textarea at bounding box center [315, 391] width 243 height 23
type textarea "*"
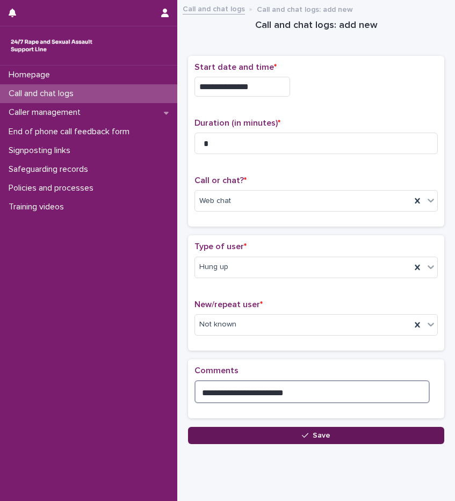
type textarea "**********"
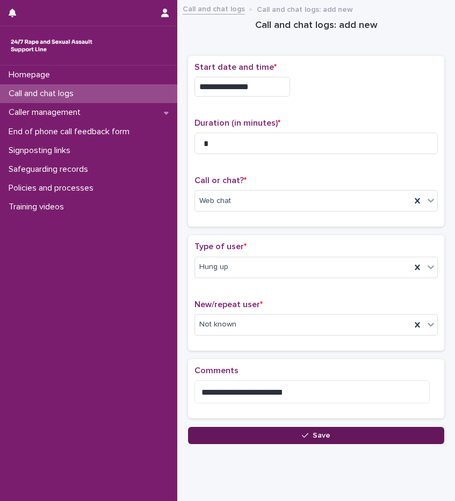
click at [275, 438] on button "Save" at bounding box center [316, 435] width 256 height 17
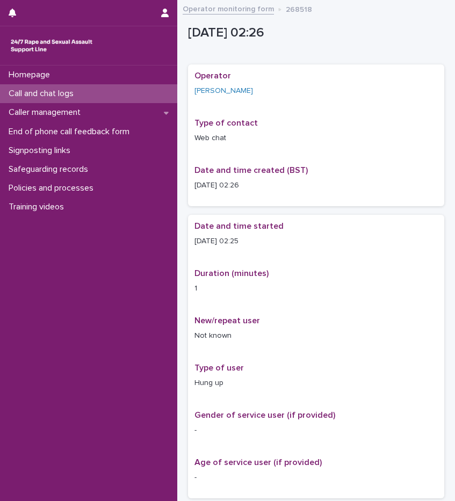
click at [25, 89] on p "Call and chat logs" at bounding box center [43, 94] width 78 height 10
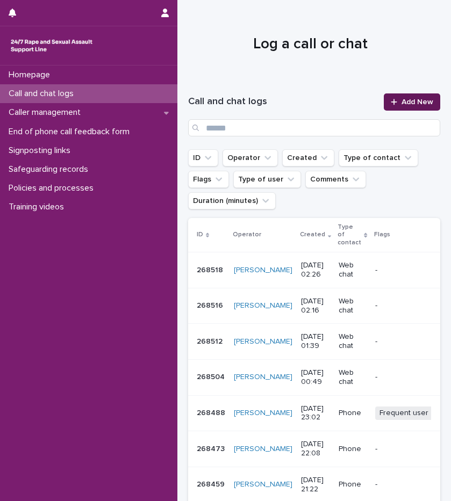
click at [390, 96] on link "Add New" at bounding box center [412, 101] width 56 height 17
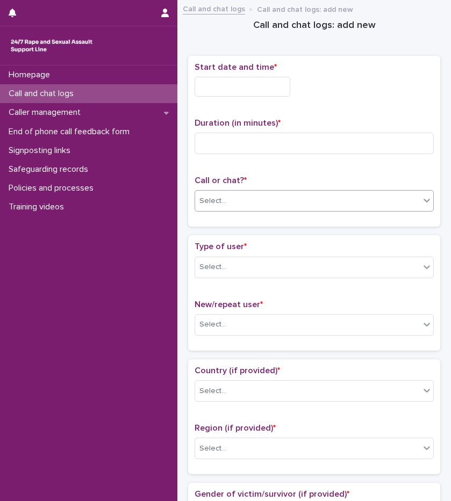
click at [218, 199] on div "Select..." at bounding box center [212, 201] width 27 height 11
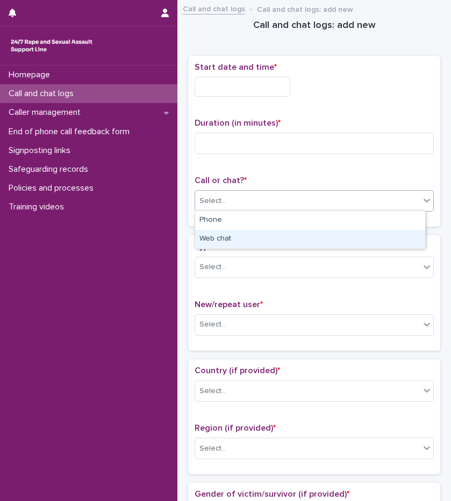
click at [230, 240] on div "Web chat" at bounding box center [310, 239] width 230 height 19
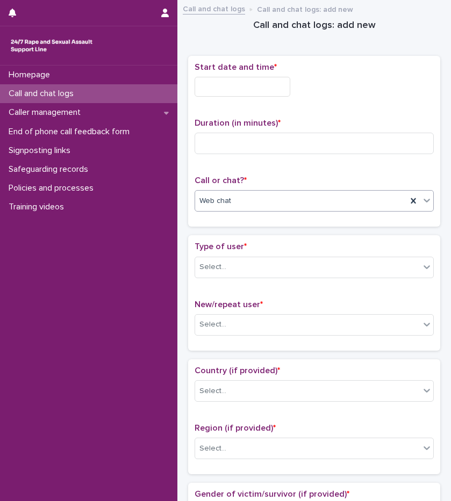
click at [248, 88] on input "text" at bounding box center [242, 87] width 96 height 20
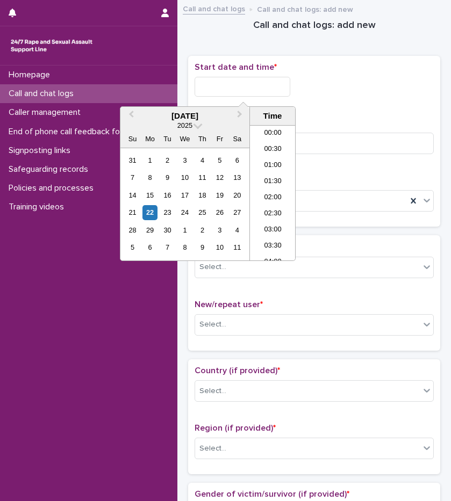
scroll to position [38, 0]
click at [271, 155] on li "02:00" at bounding box center [273, 161] width 46 height 16
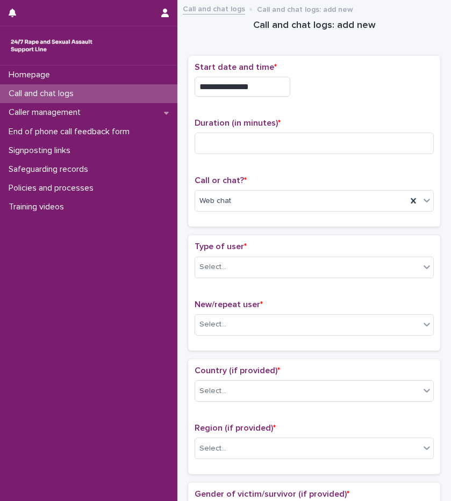
click at [265, 87] on input "**********" at bounding box center [242, 87] width 96 height 20
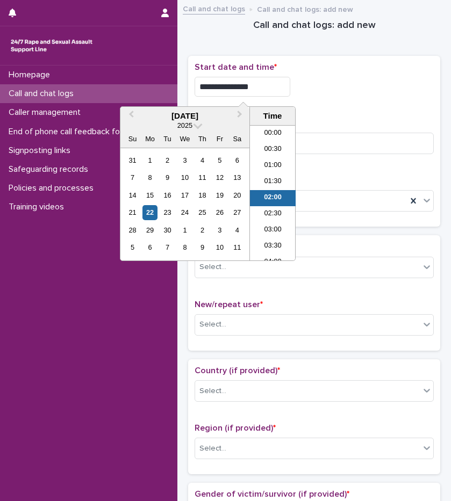
scroll to position [5, 0]
type input "**********"
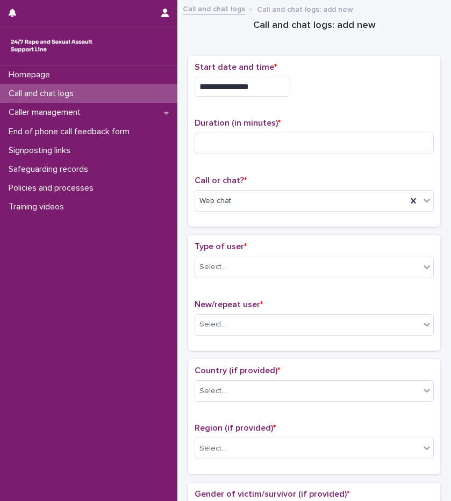
click at [356, 104] on div "**********" at bounding box center [313, 83] width 239 height 43
click at [290, 151] on input at bounding box center [313, 143] width 239 height 21
type input "**"
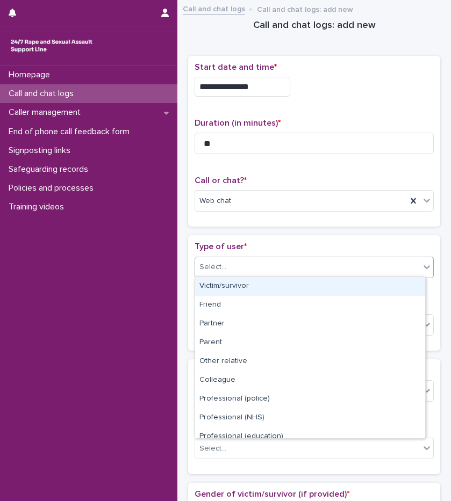
click at [221, 269] on div "Select..." at bounding box center [212, 267] width 27 height 11
click at [227, 289] on div "Victim/survivor" at bounding box center [310, 286] width 230 height 19
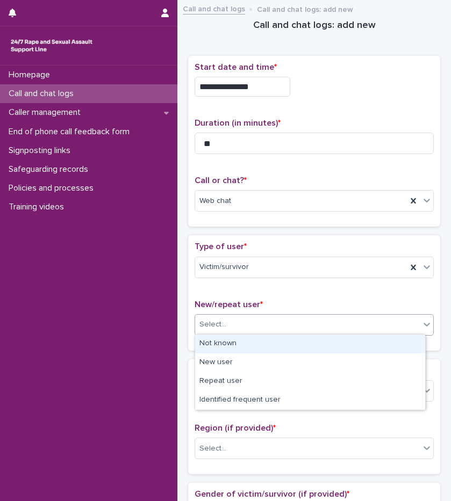
drag, startPoint x: 229, startPoint y: 320, endPoint x: 227, endPoint y: 334, distance: 14.1
click at [229, 320] on div "Select..." at bounding box center [307, 325] width 225 height 18
click at [232, 345] on div "Not known" at bounding box center [310, 344] width 230 height 19
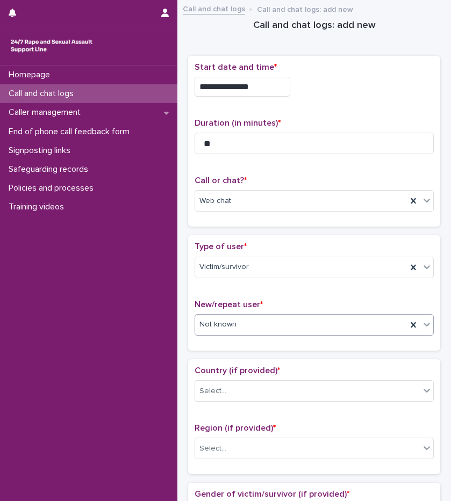
scroll to position [269, 0]
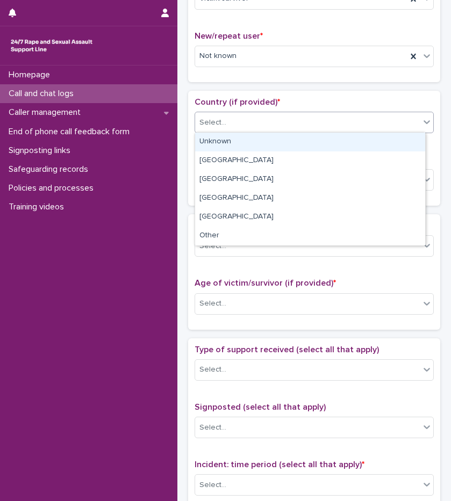
click at [247, 125] on div "Select..." at bounding box center [307, 123] width 225 height 18
click at [244, 141] on div "Unknown" at bounding box center [310, 142] width 230 height 19
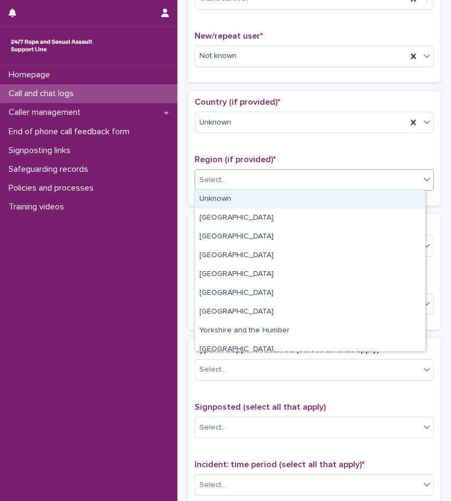
click at [239, 170] on div "Select..." at bounding box center [313, 179] width 239 height 21
click at [238, 197] on div "Unknown" at bounding box center [310, 199] width 230 height 19
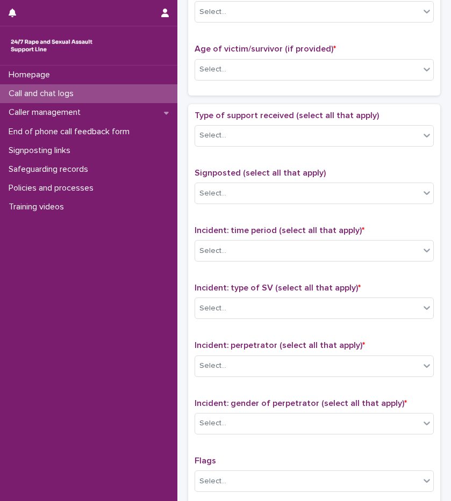
scroll to position [484, 0]
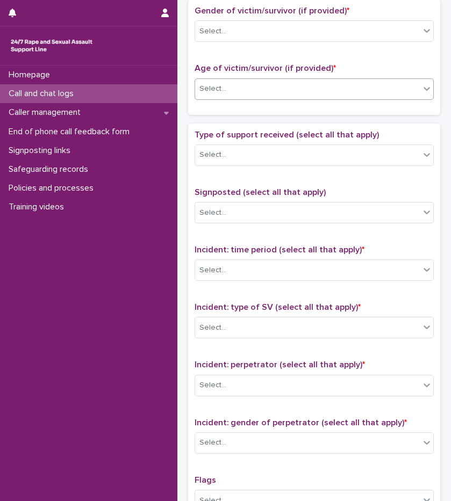
drag, startPoint x: 227, startPoint y: 82, endPoint x: 228, endPoint y: 88, distance: 6.0
click at [227, 83] on div "Select..." at bounding box center [307, 89] width 225 height 18
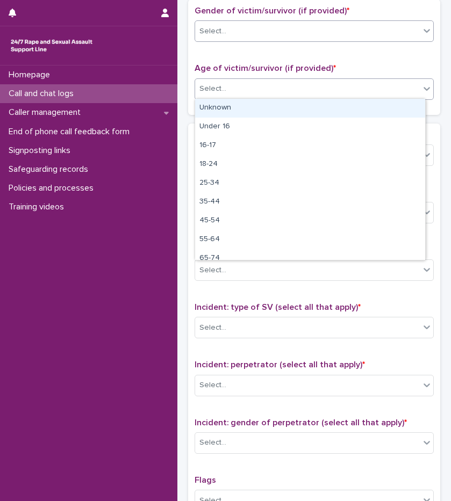
click at [227, 26] on input "text" at bounding box center [227, 31] width 1 height 10
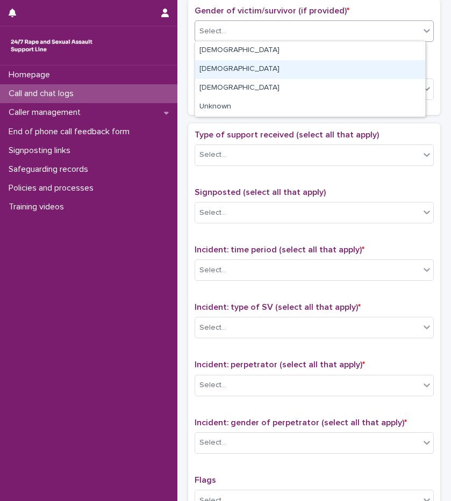
click at [231, 73] on div "[DEMOGRAPHIC_DATA]" at bounding box center [310, 69] width 230 height 19
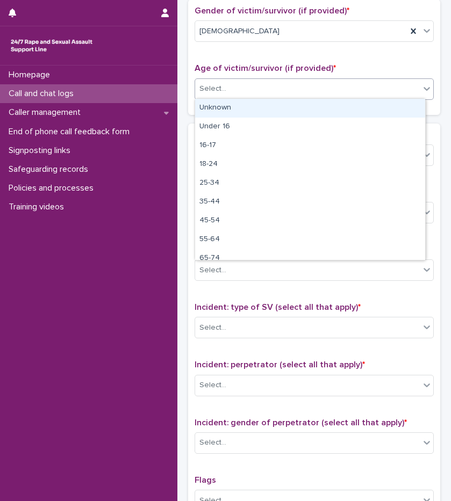
click at [227, 89] on input "text" at bounding box center [227, 88] width 1 height 10
click at [227, 110] on div "Unknown" at bounding box center [310, 108] width 230 height 19
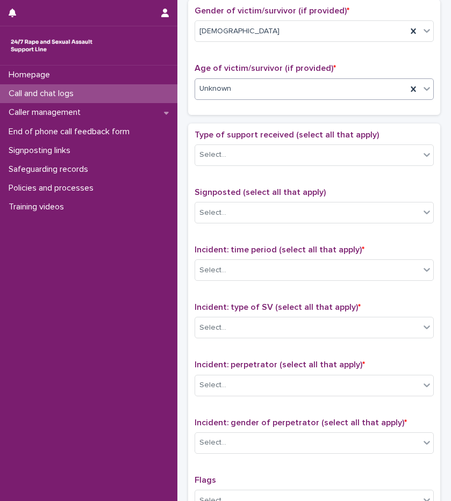
scroll to position [591, 0]
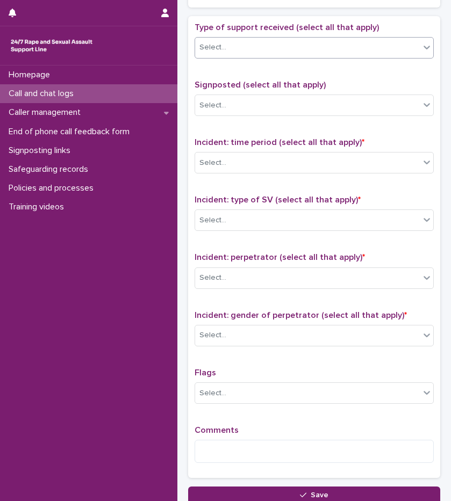
click at [241, 39] on div "Select..." at bounding box center [307, 48] width 225 height 18
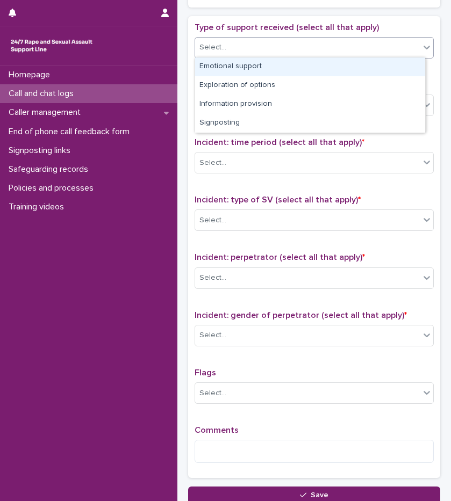
click at [243, 67] on div "Emotional support" at bounding box center [310, 66] width 230 height 19
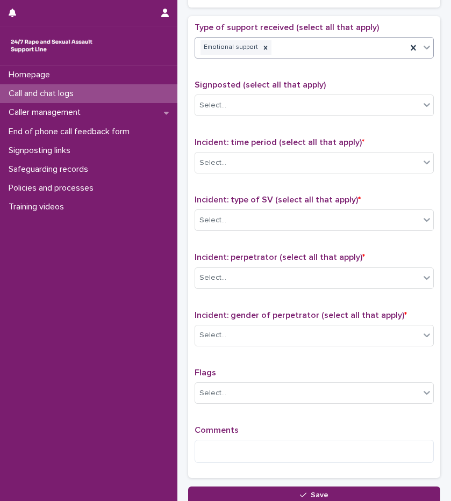
click at [340, 48] on div "Emotional support" at bounding box center [301, 47] width 212 height 19
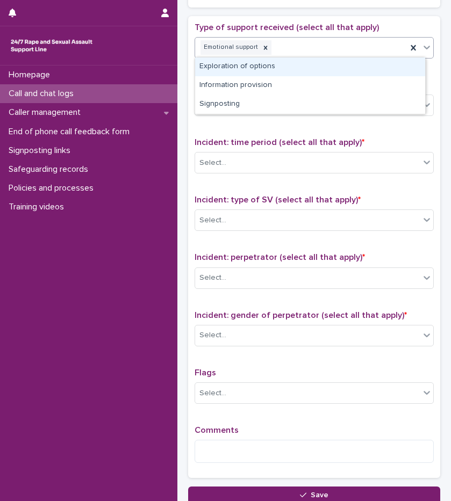
click at [266, 70] on div "Exploration of options" at bounding box center [310, 66] width 230 height 19
click at [364, 46] on div "Emotional support Exploration of options" at bounding box center [301, 47] width 212 height 19
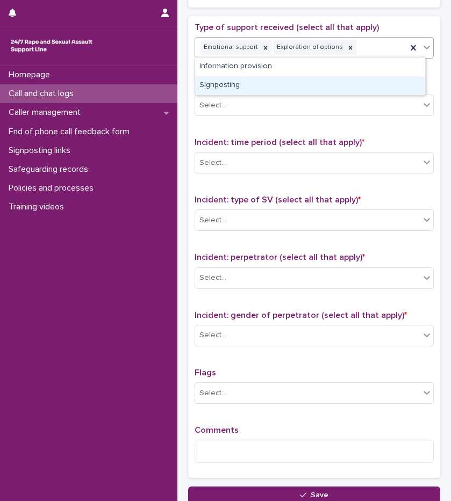
click at [256, 78] on div "Signposting" at bounding box center [310, 85] width 230 height 19
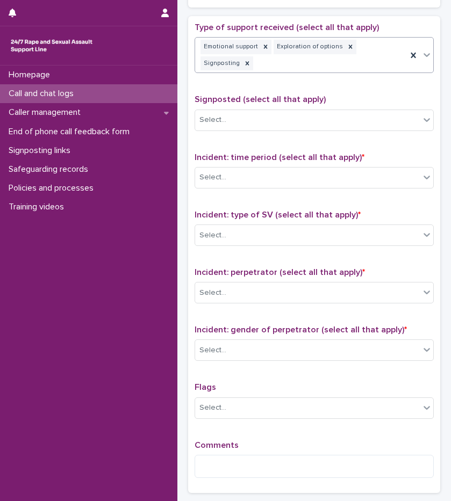
click at [251, 103] on p "Signposted (select all that apply)" at bounding box center [313, 100] width 239 height 10
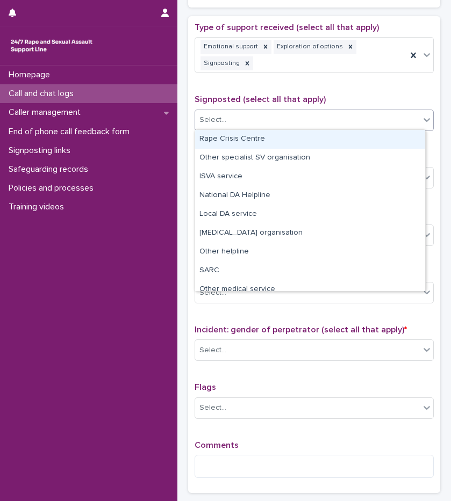
click at [246, 112] on div "Select..." at bounding box center [307, 120] width 225 height 18
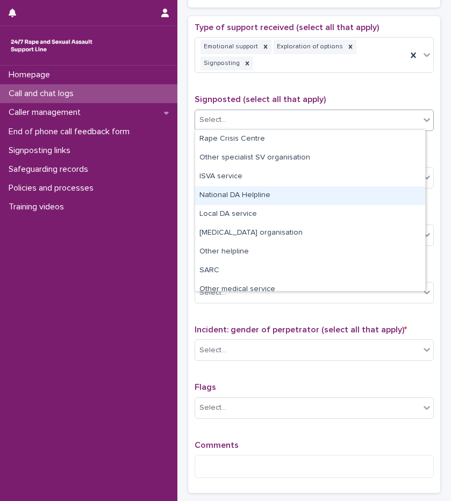
scroll to position [64, 0]
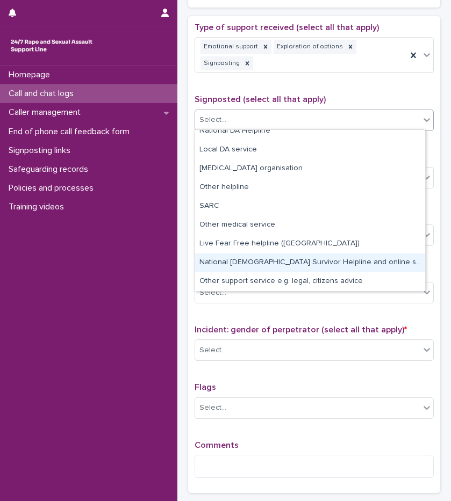
click at [268, 263] on div "National [DEMOGRAPHIC_DATA] Survivor Helpline and online service" at bounding box center [310, 263] width 230 height 19
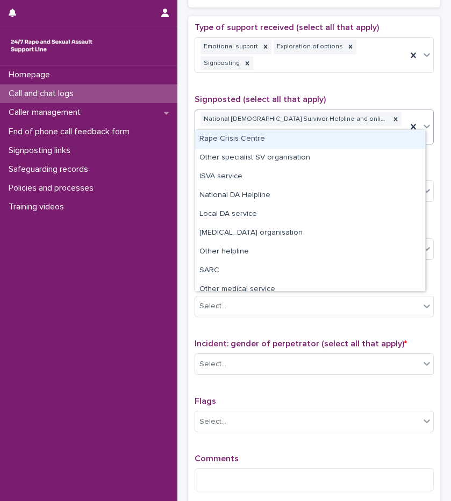
click at [369, 121] on div "National [DEMOGRAPHIC_DATA] Survivor Helpline and online service" at bounding box center [301, 127] width 212 height 34
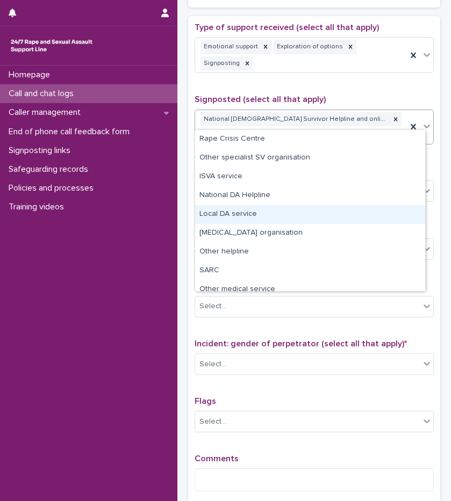
scroll to position [46, 0]
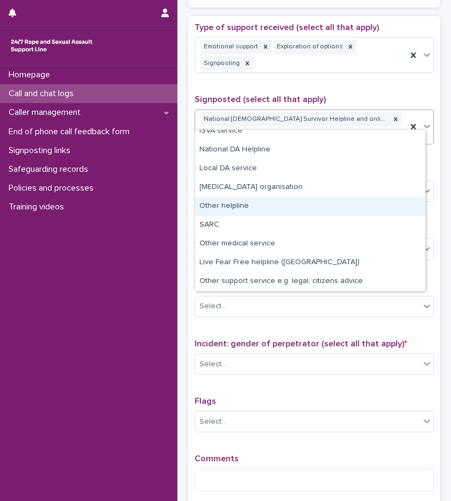
click at [246, 204] on div "Other helpline" at bounding box center [310, 206] width 230 height 19
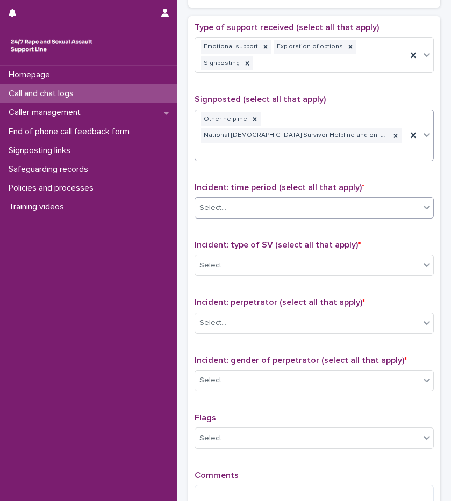
click at [263, 199] on div "Select..." at bounding box center [307, 208] width 225 height 18
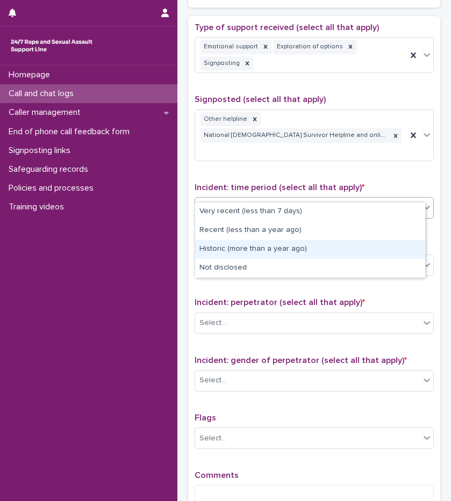
click at [242, 253] on div "Historic (more than a year ago)" at bounding box center [310, 249] width 230 height 19
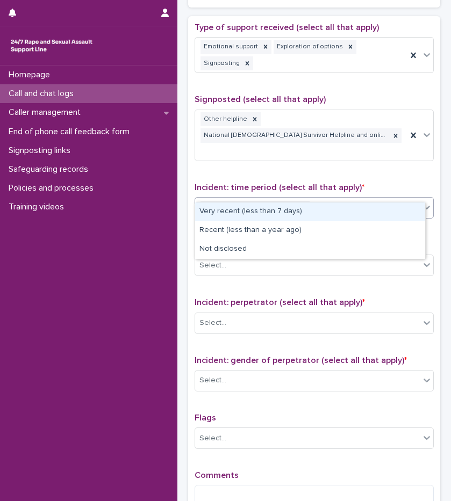
click at [315, 199] on div "Historic (more than a year ago)" at bounding box center [301, 208] width 212 height 19
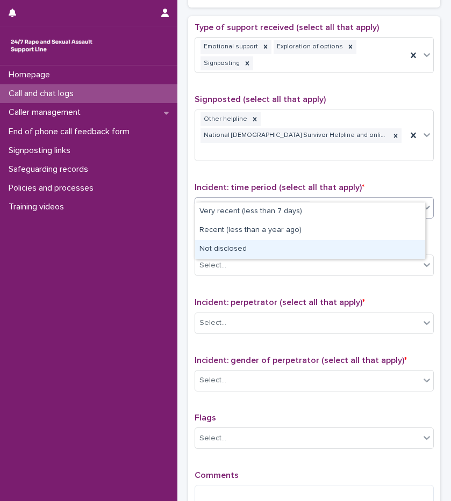
click at [260, 247] on div "Not disclosed" at bounding box center [310, 249] width 230 height 19
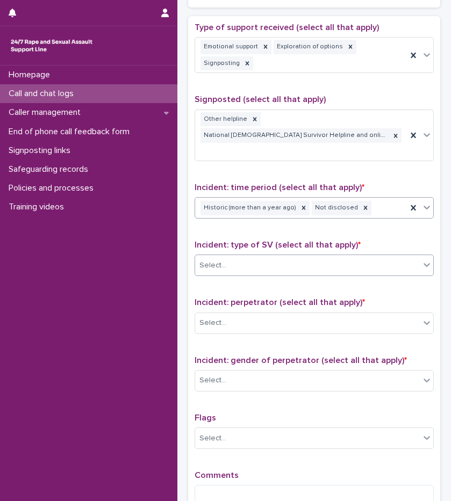
click at [243, 257] on div "Select..." at bounding box center [307, 266] width 225 height 18
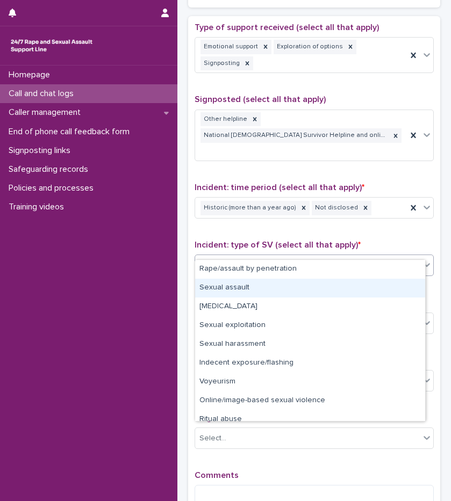
scroll to position [27, 0]
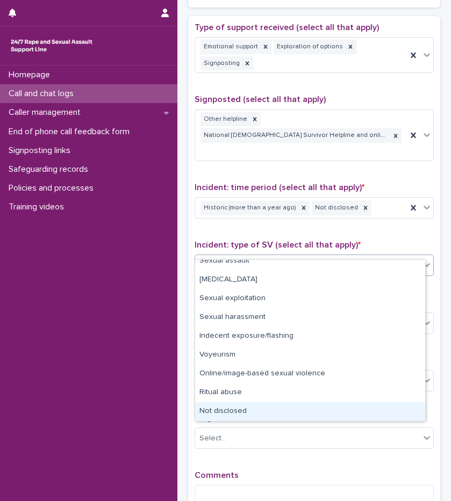
click at [258, 410] on div "Not disclosed" at bounding box center [310, 411] width 230 height 19
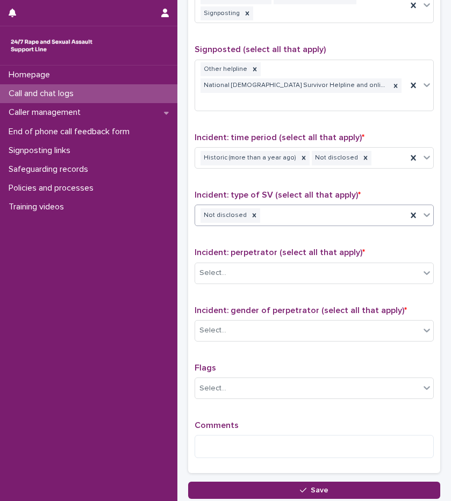
scroll to position [706, 0]
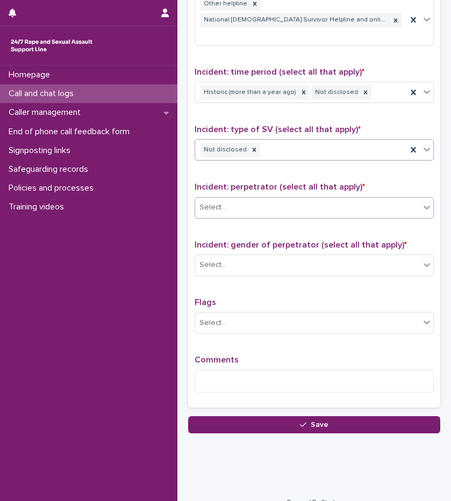
click at [228, 199] on div "Select..." at bounding box center [307, 208] width 225 height 18
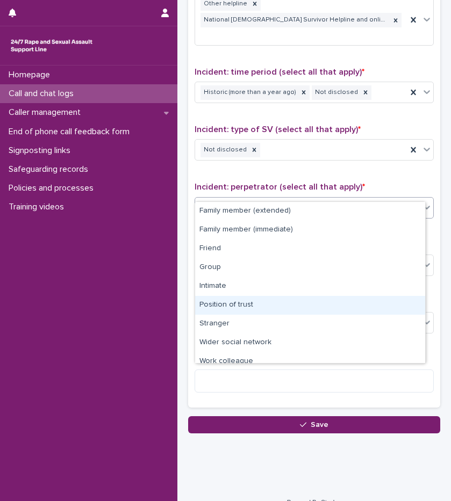
scroll to position [46, 0]
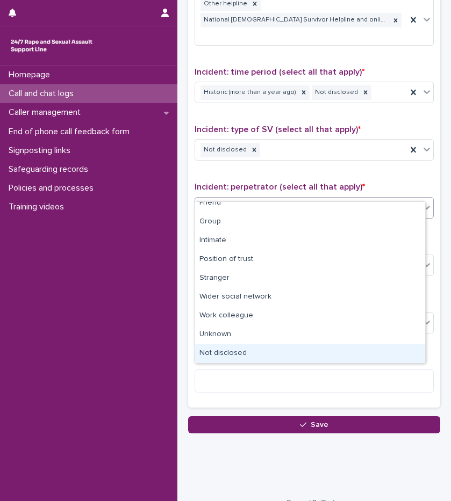
click at [230, 356] on div "Not disclosed" at bounding box center [310, 353] width 230 height 19
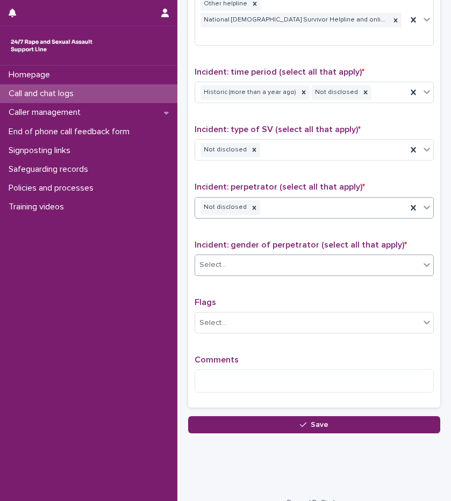
click at [218, 259] on div "Select..." at bounding box center [212, 264] width 27 height 11
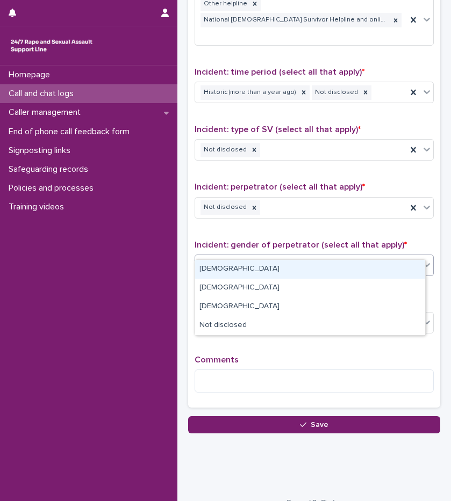
click at [215, 264] on div "[DEMOGRAPHIC_DATA]" at bounding box center [310, 269] width 230 height 19
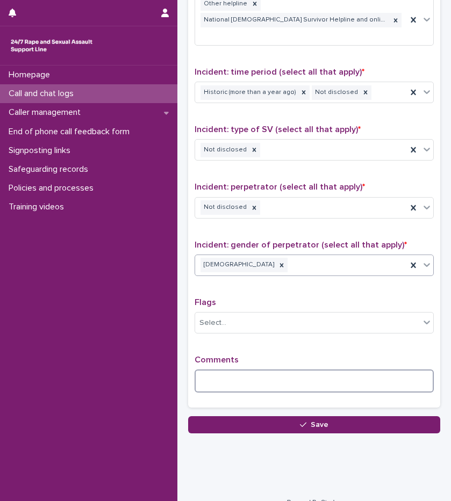
click at [221, 370] on textarea at bounding box center [313, 381] width 239 height 23
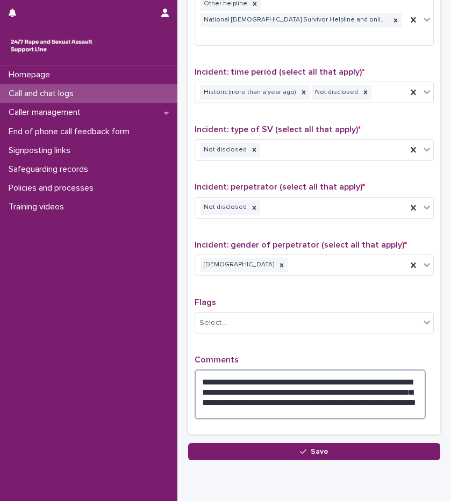
click at [254, 385] on textarea "**********" at bounding box center [309, 395] width 231 height 50
click at [255, 383] on textarea "**********" at bounding box center [309, 395] width 231 height 50
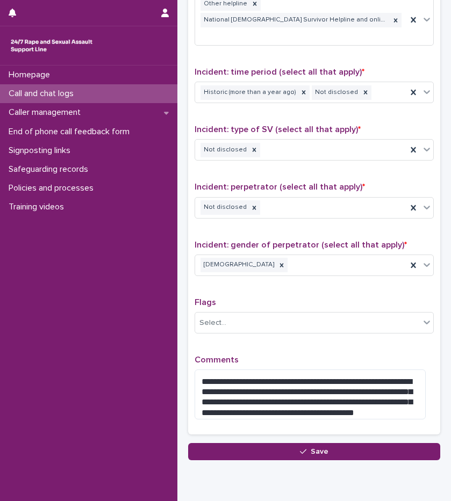
click at [323, 327] on div "**********" at bounding box center [313, 167] width 239 height 521
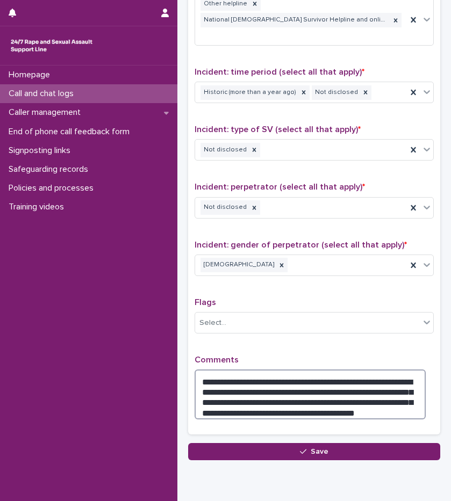
drag, startPoint x: 255, startPoint y: 383, endPoint x: 416, endPoint y: 386, distance: 161.2
click at [416, 386] on textarea "**********" at bounding box center [309, 395] width 231 height 50
drag, startPoint x: 256, startPoint y: 380, endPoint x: 311, endPoint y: 381, distance: 54.3
click at [311, 381] on textarea "**********" at bounding box center [309, 395] width 231 height 50
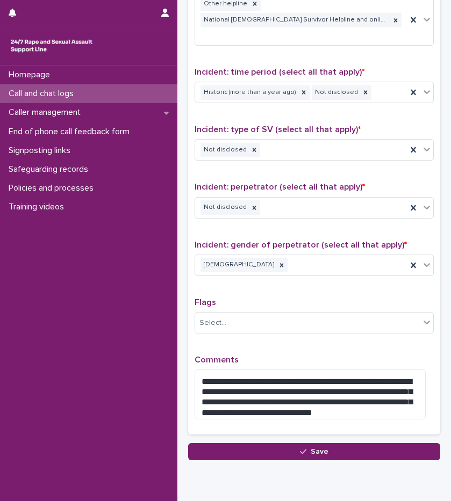
click at [324, 355] on p "Comments" at bounding box center [313, 360] width 239 height 10
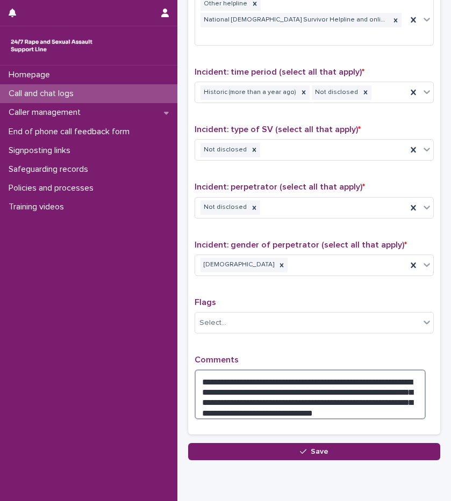
click at [348, 395] on textarea "**********" at bounding box center [309, 395] width 231 height 50
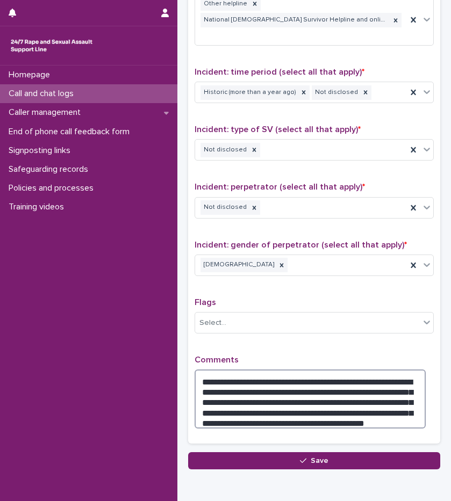
type textarea "**********"
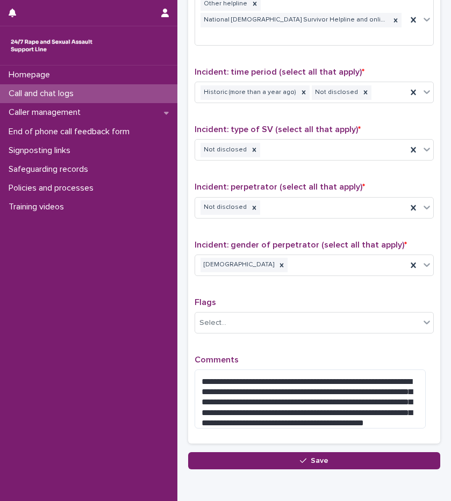
click at [328, 334] on div "**********" at bounding box center [313, 172] width 239 height 530
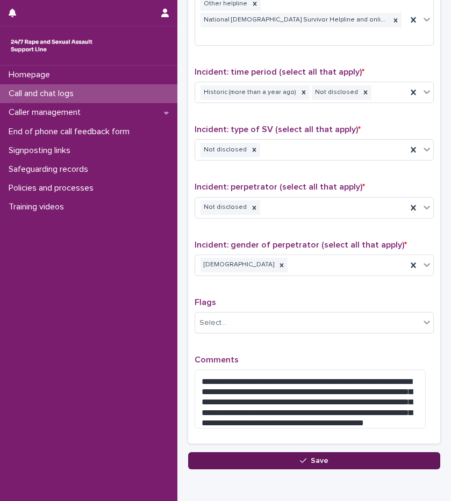
click at [316, 457] on span "Save" at bounding box center [320, 461] width 18 height 8
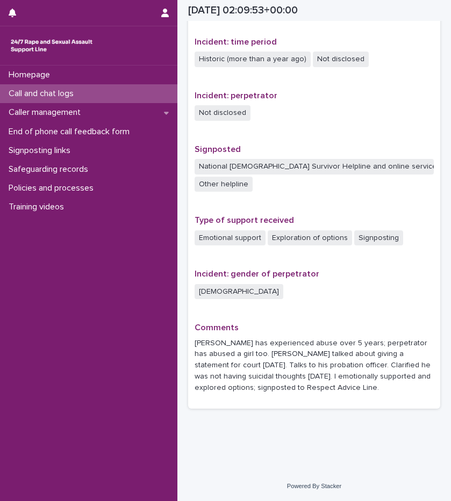
scroll to position [578, 0]
click at [91, 93] on div "Call and chat logs" at bounding box center [88, 93] width 177 height 19
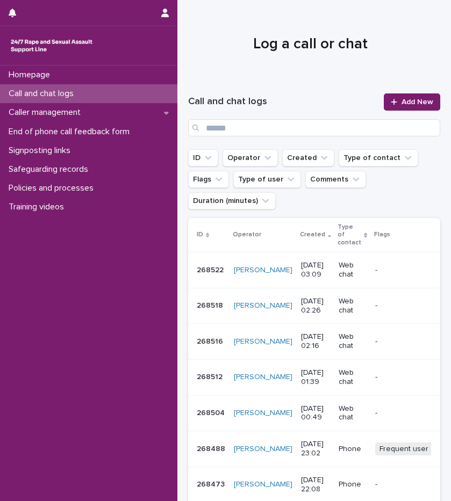
click at [270, 78] on div at bounding box center [309, 39] width 265 height 81
click at [426, 97] on link "Add New" at bounding box center [412, 101] width 56 height 17
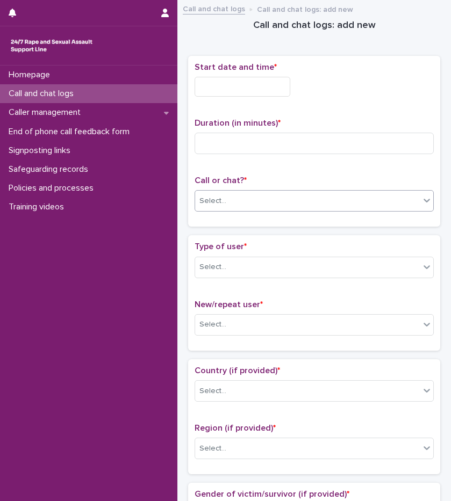
click at [275, 206] on div "Select..." at bounding box center [307, 201] width 225 height 18
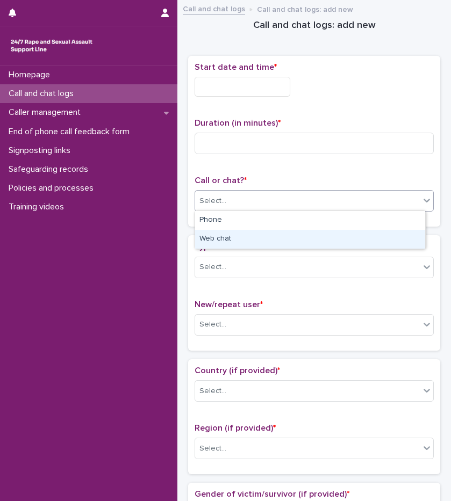
click at [247, 239] on div "Web chat" at bounding box center [310, 239] width 230 height 19
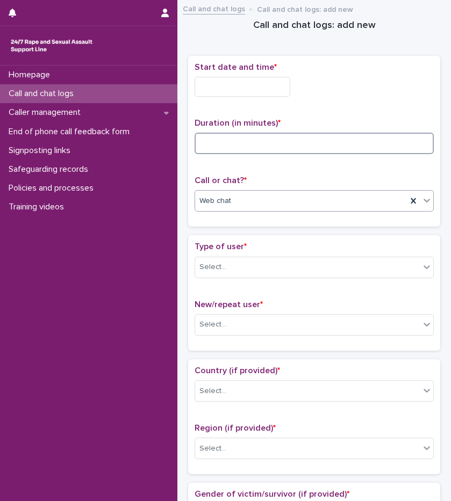
click at [239, 145] on input at bounding box center [313, 143] width 239 height 21
type input "*"
click at [237, 86] on input "text" at bounding box center [242, 87] width 96 height 20
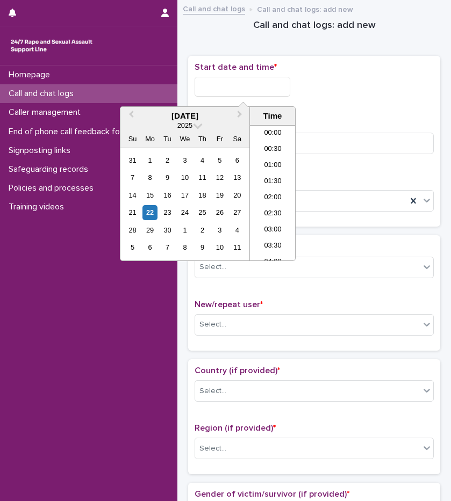
scroll to position [54, 0]
click at [275, 181] on li "03:00" at bounding box center [273, 177] width 46 height 16
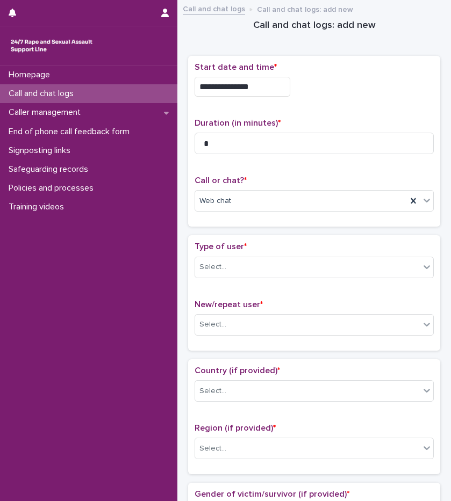
click at [264, 90] on input "**********" at bounding box center [242, 87] width 96 height 20
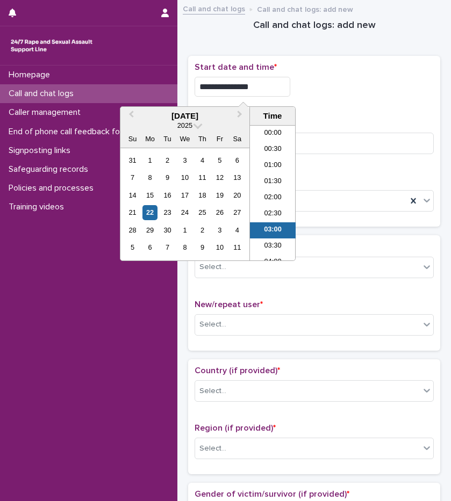
scroll to position [38, 0]
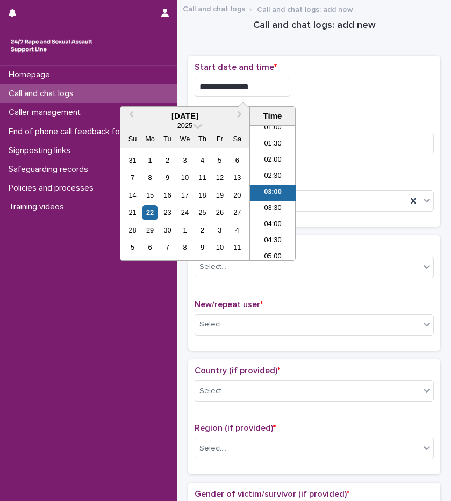
type input "**********"
click at [357, 112] on div "**********" at bounding box center [313, 141] width 239 height 158
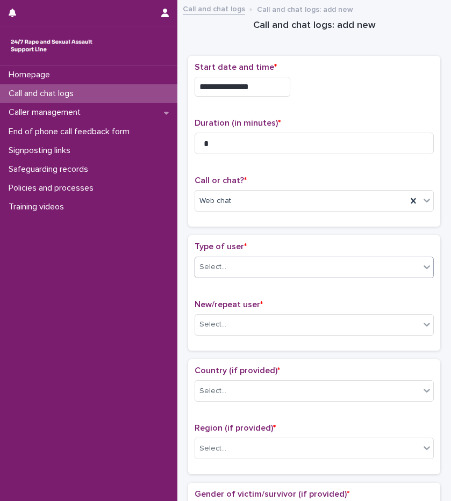
click at [233, 273] on div "Select..." at bounding box center [307, 267] width 225 height 18
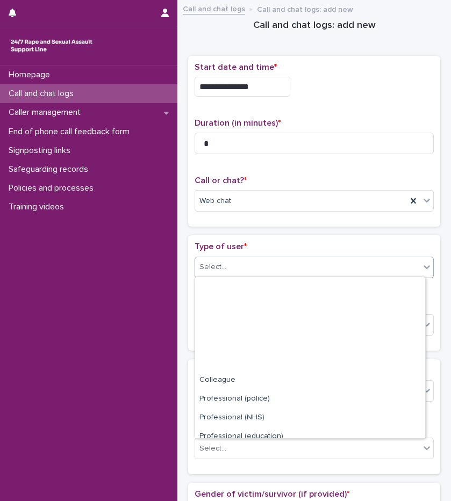
scroll to position [121, 0]
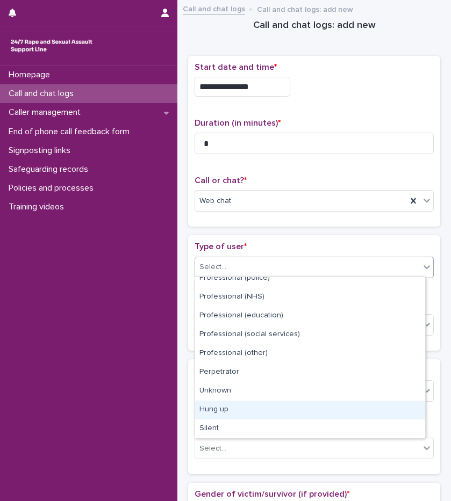
click at [231, 412] on div "Hung up" at bounding box center [310, 410] width 230 height 19
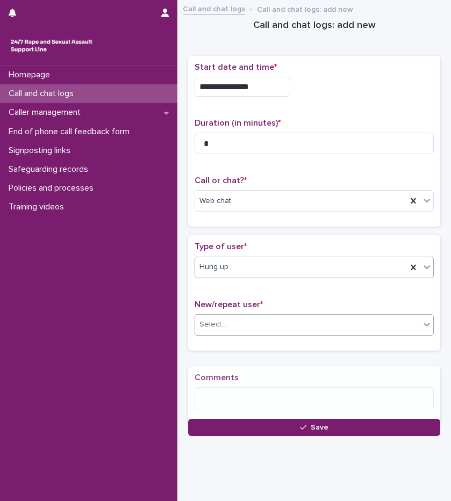
click at [227, 326] on input "text" at bounding box center [227, 324] width 1 height 10
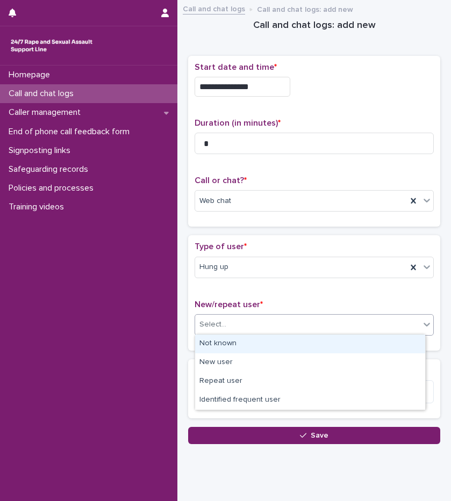
click at [233, 345] on div "Not known" at bounding box center [310, 344] width 230 height 19
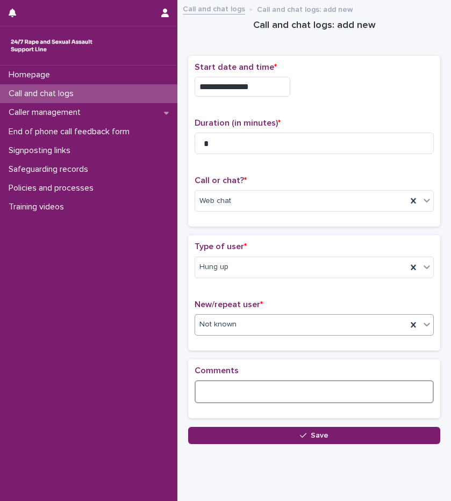
click at [229, 396] on textarea at bounding box center [313, 391] width 239 height 23
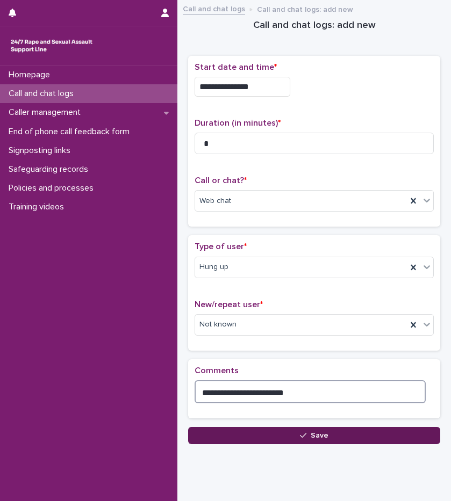
type textarea "**********"
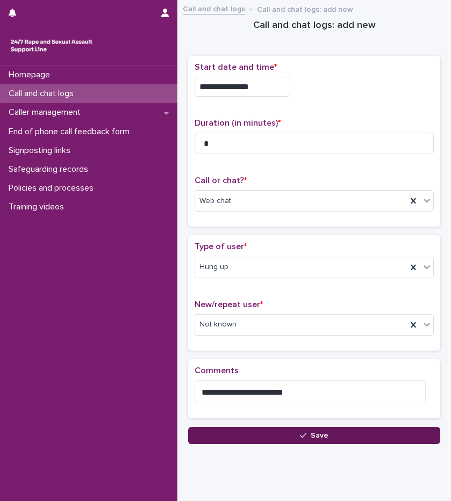
click at [300, 434] on icon "button" at bounding box center [303, 436] width 6 height 8
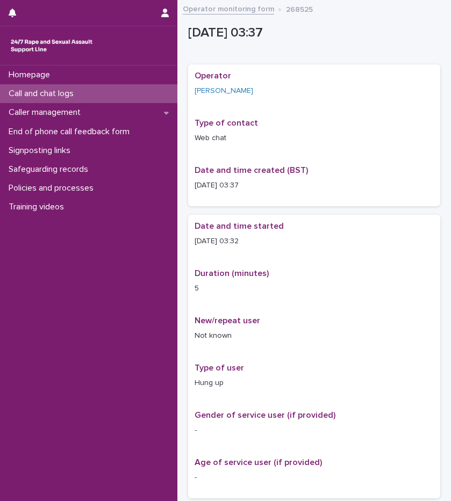
click at [93, 92] on div "Call and chat logs" at bounding box center [88, 93] width 177 height 19
